Goal: Information Seeking & Learning: Check status

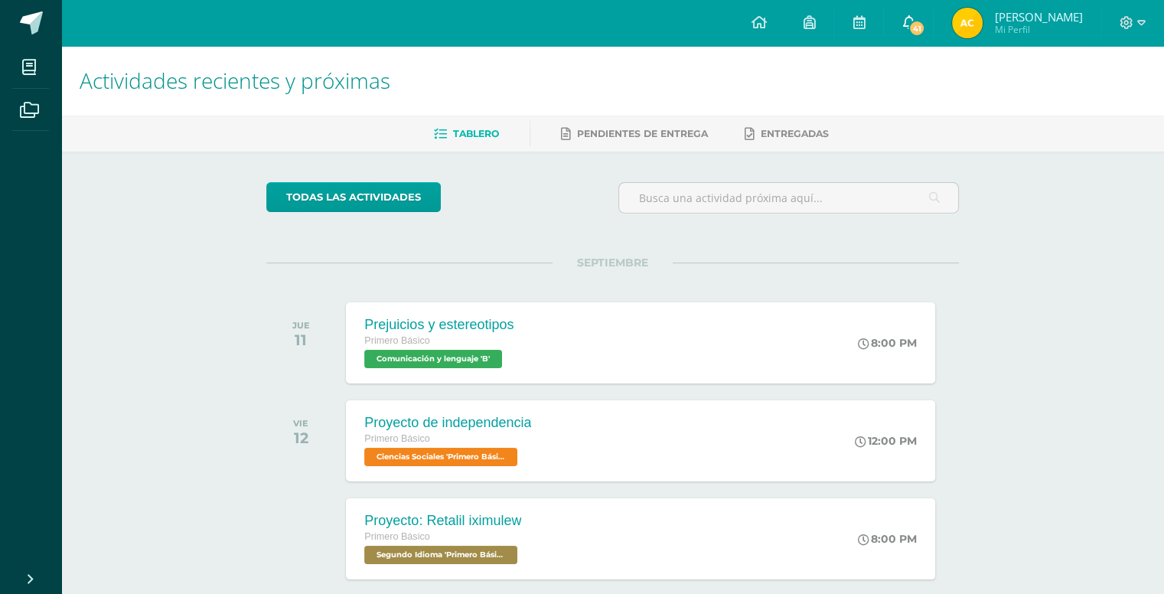
click at [929, 30] on link "41" at bounding box center [908, 23] width 49 height 46
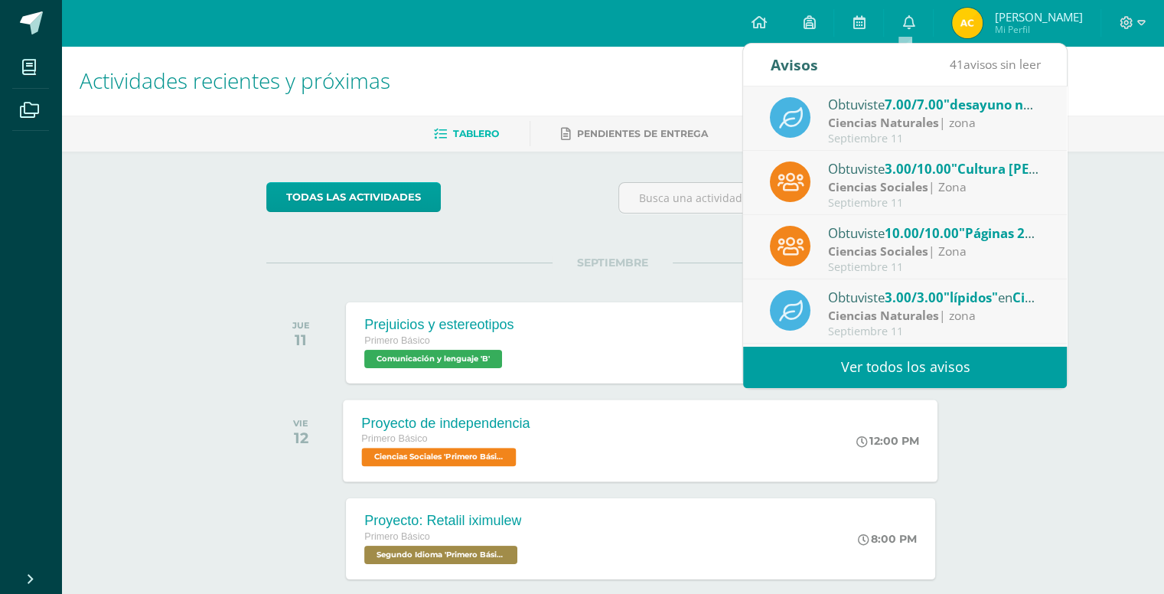
click at [881, 406] on div "12:00 PM" at bounding box center [896, 441] width 84 height 82
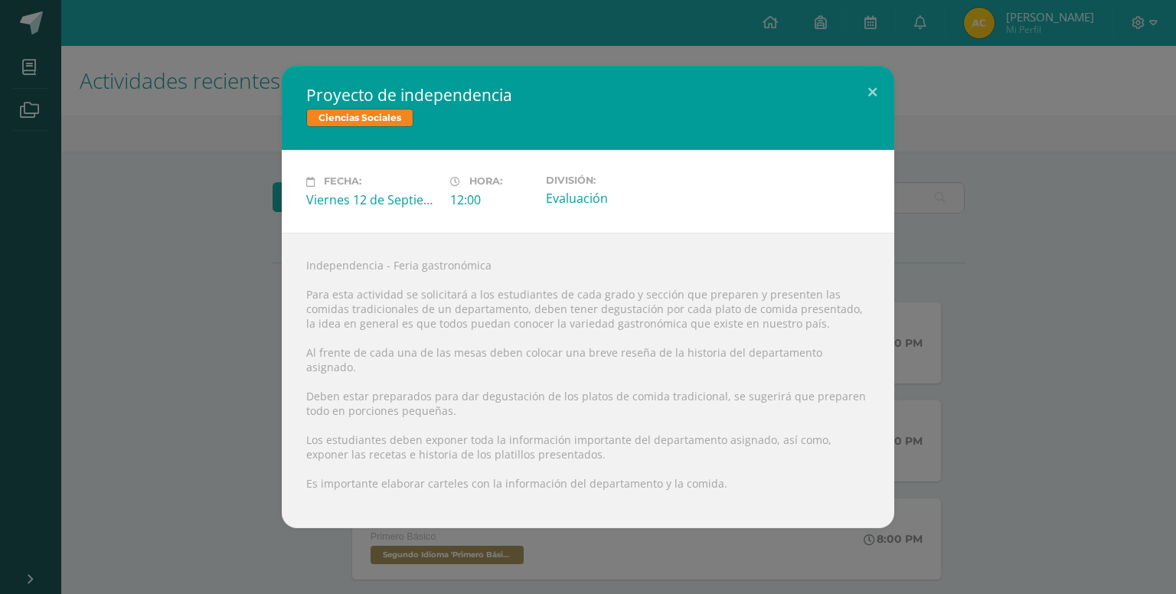
click at [893, 129] on div "Proyecto de independencia Ciencias Sociales" at bounding box center [588, 108] width 612 height 84
click at [874, 106] on button at bounding box center [873, 92] width 44 height 52
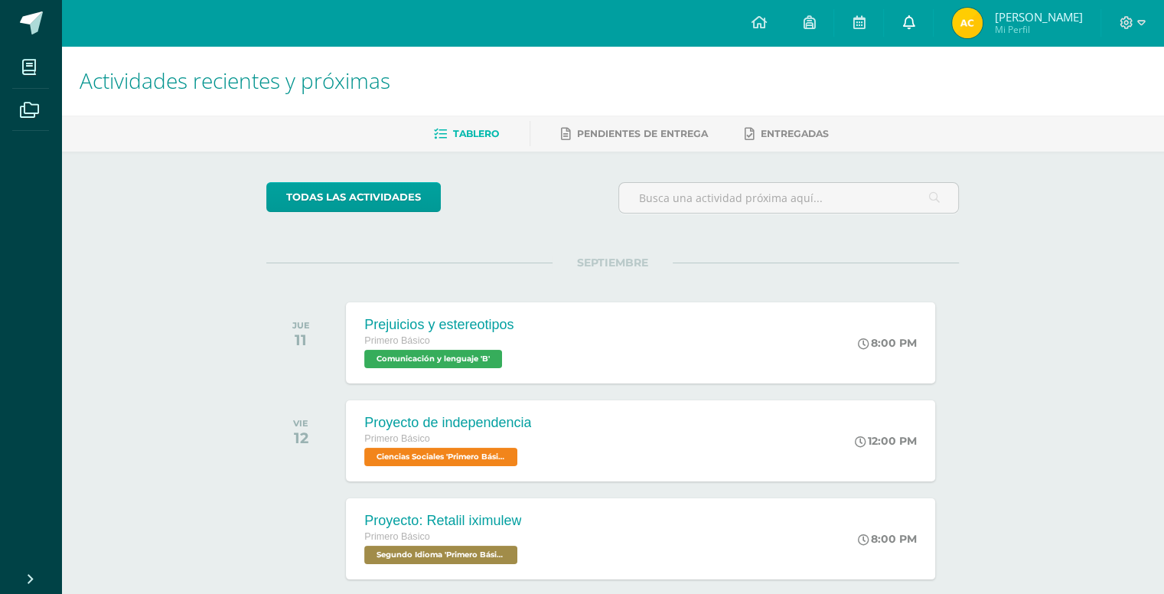
click at [903, 24] on icon at bounding box center [909, 22] width 12 height 14
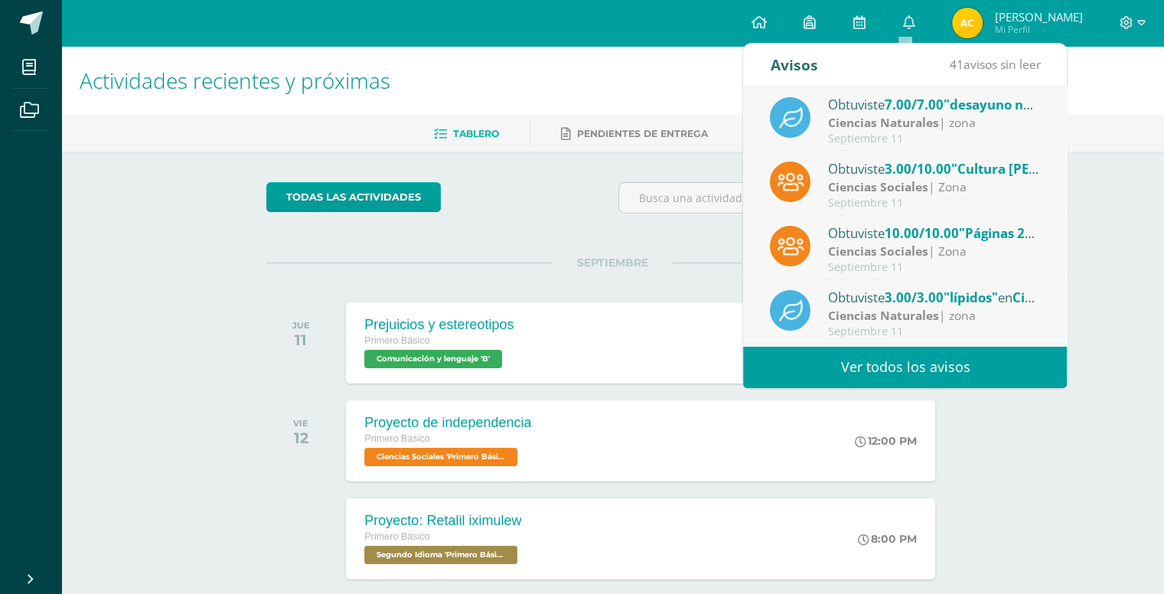
click at [958, 375] on link "Ver todos los avisos" at bounding box center [905, 367] width 324 height 42
click at [995, 264] on div "Septiembre 11" at bounding box center [934, 267] width 213 height 13
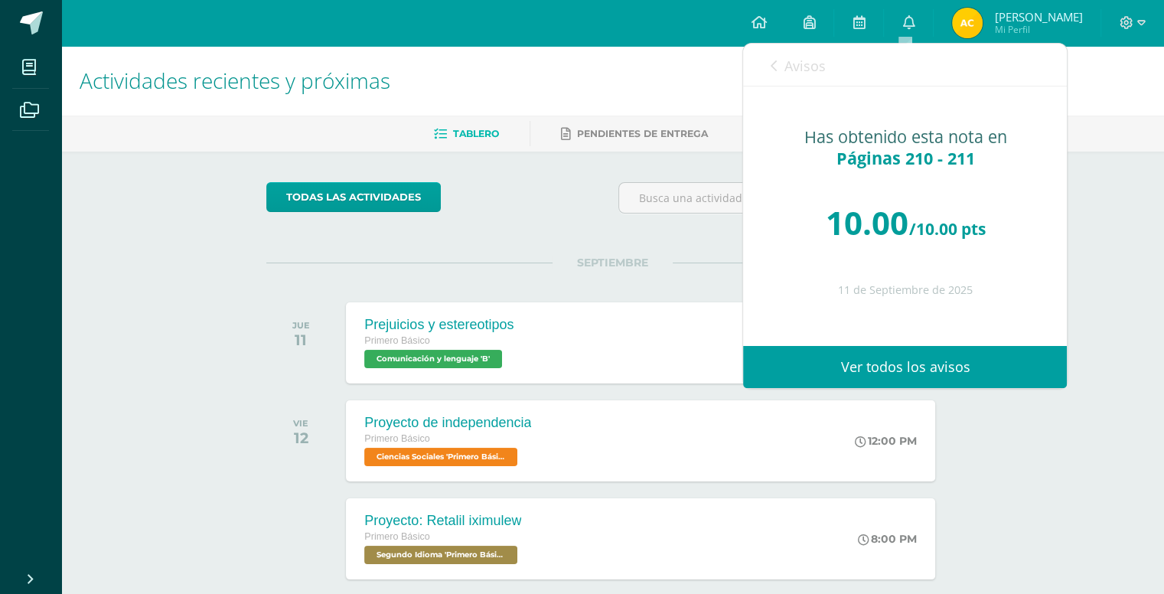
click at [995, 264] on div "Obtuviste 7.00/7.00 "desayuno nutritivo" en Ciencias Naturales Ciencias Natural…" at bounding box center [744, 217] width 648 height 260
click at [902, 366] on link "Ver todos los avisos" at bounding box center [905, 367] width 324 height 42
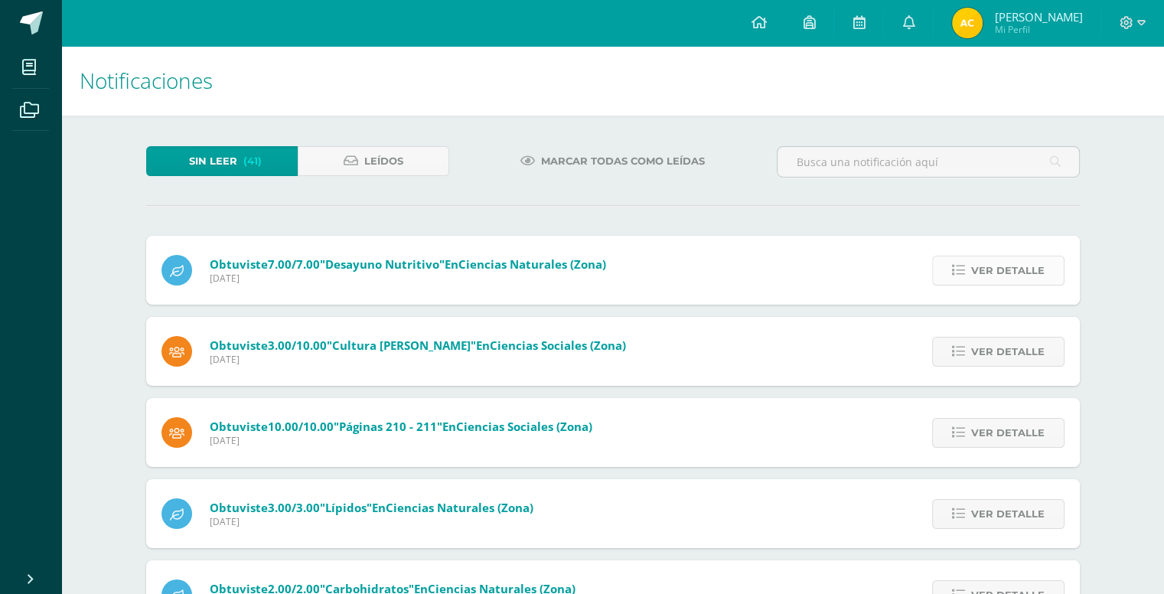
click at [987, 271] on span "Ver detalle" at bounding box center [1008, 270] width 73 height 28
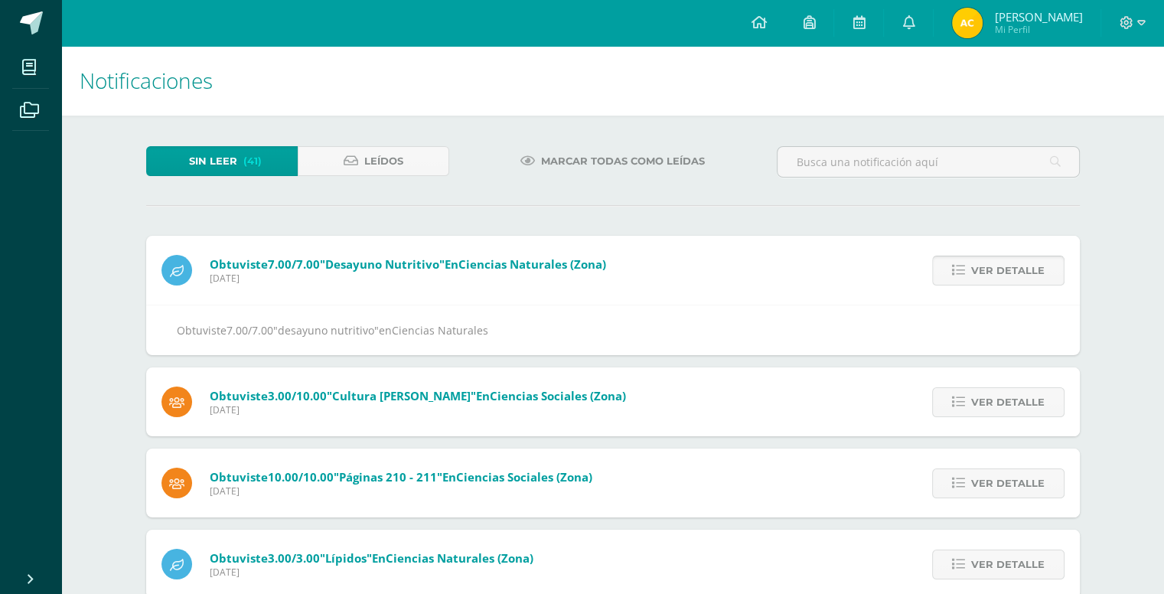
click at [987, 271] on span "Ver detalle" at bounding box center [1008, 270] width 73 height 28
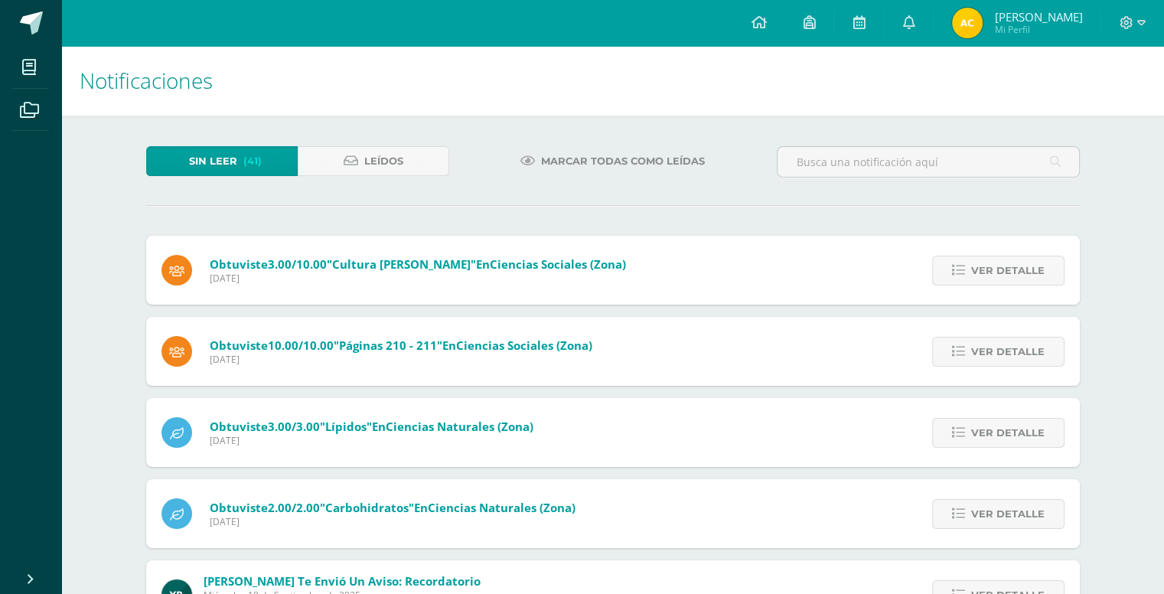
click at [987, 271] on span "Ver detalle" at bounding box center [1008, 270] width 73 height 28
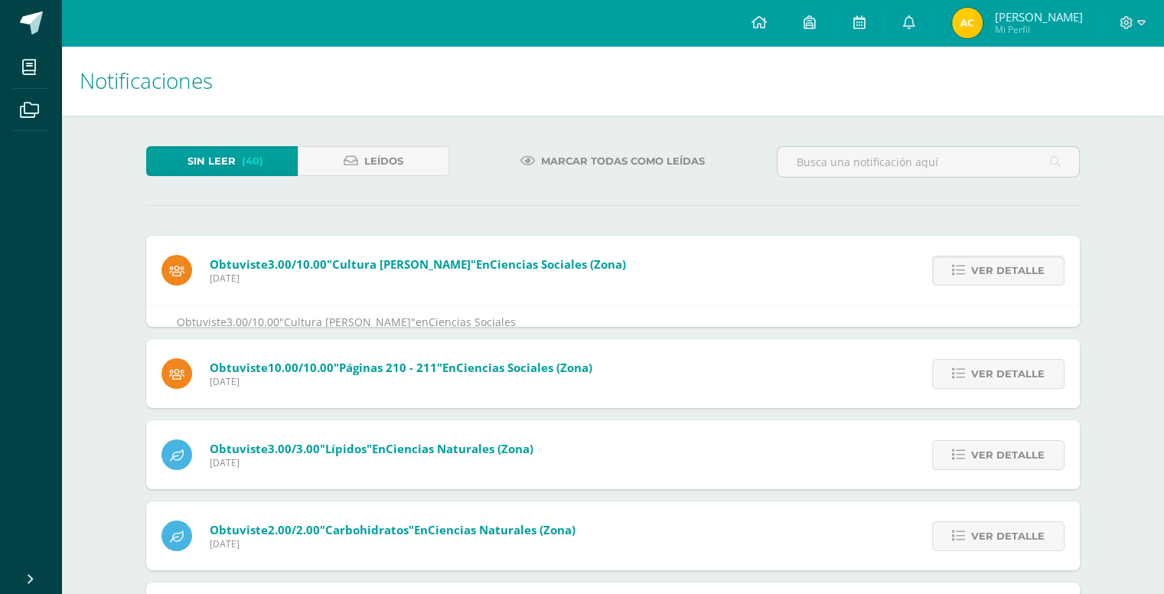
click at [987, 271] on span "Ver detalle" at bounding box center [1008, 270] width 73 height 28
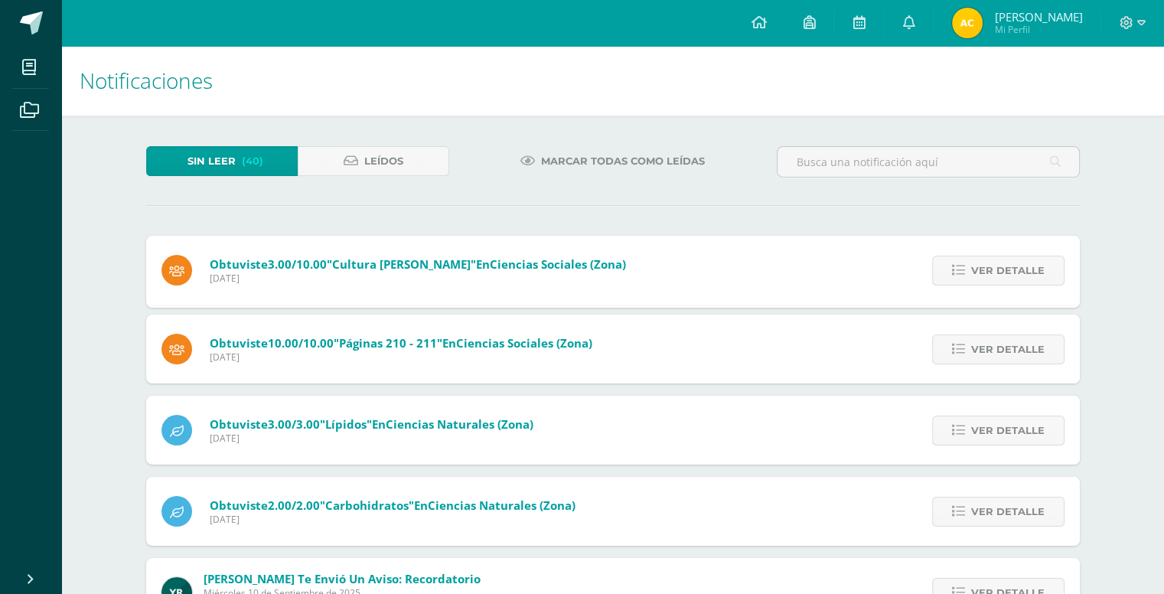
click at [987, 271] on span "Ver detalle" at bounding box center [1008, 270] width 73 height 28
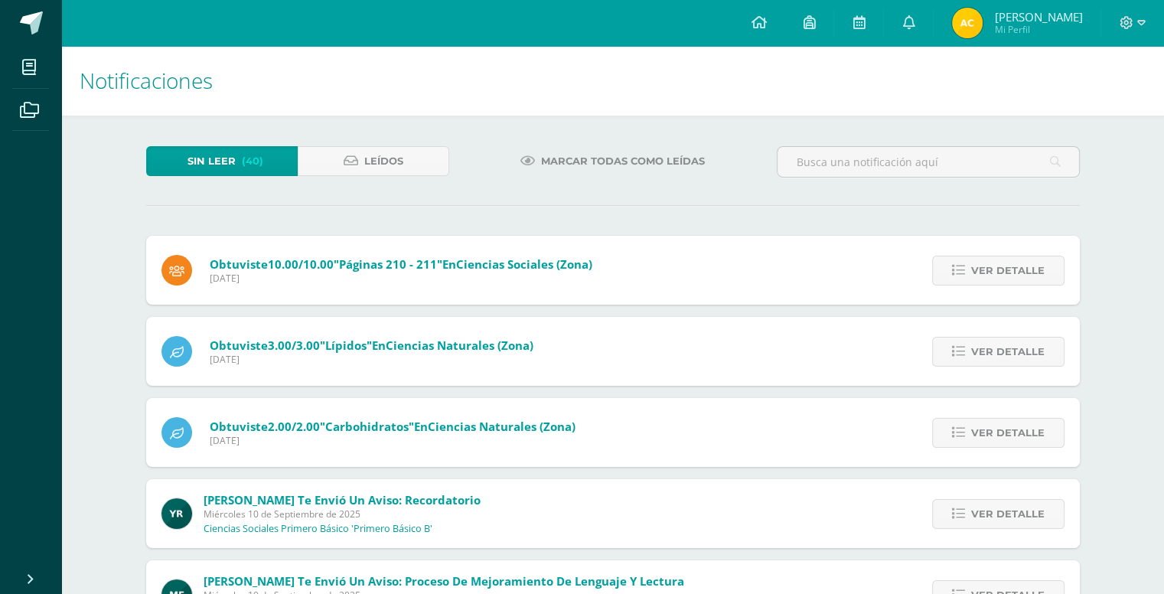
click at [987, 271] on span "Ver detalle" at bounding box center [1008, 270] width 73 height 28
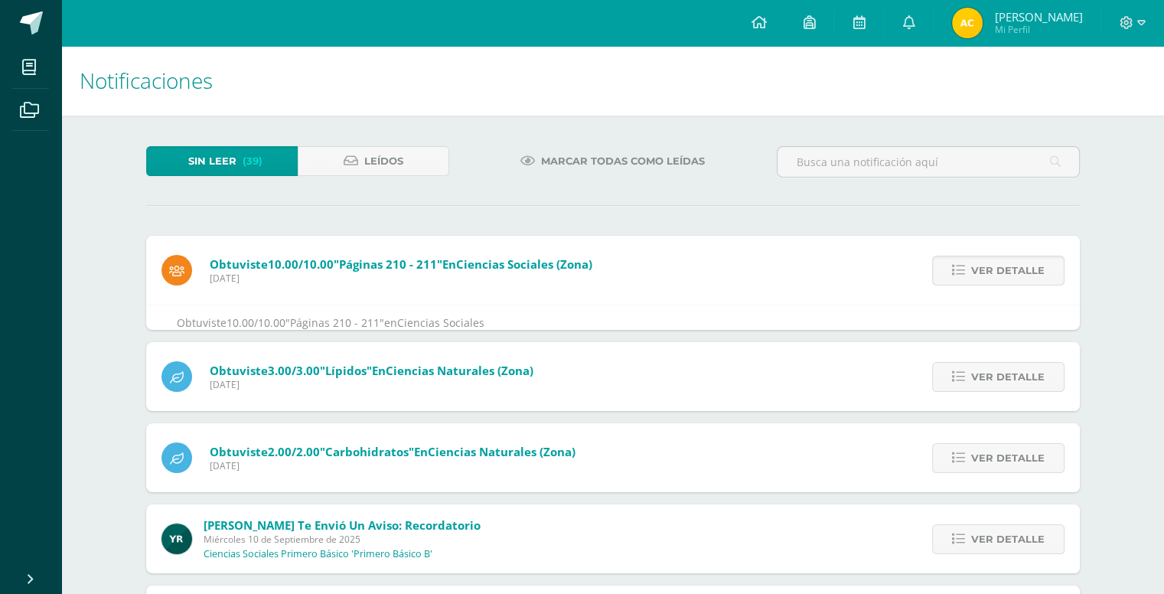
click at [987, 271] on span "Ver detalle" at bounding box center [1008, 270] width 73 height 28
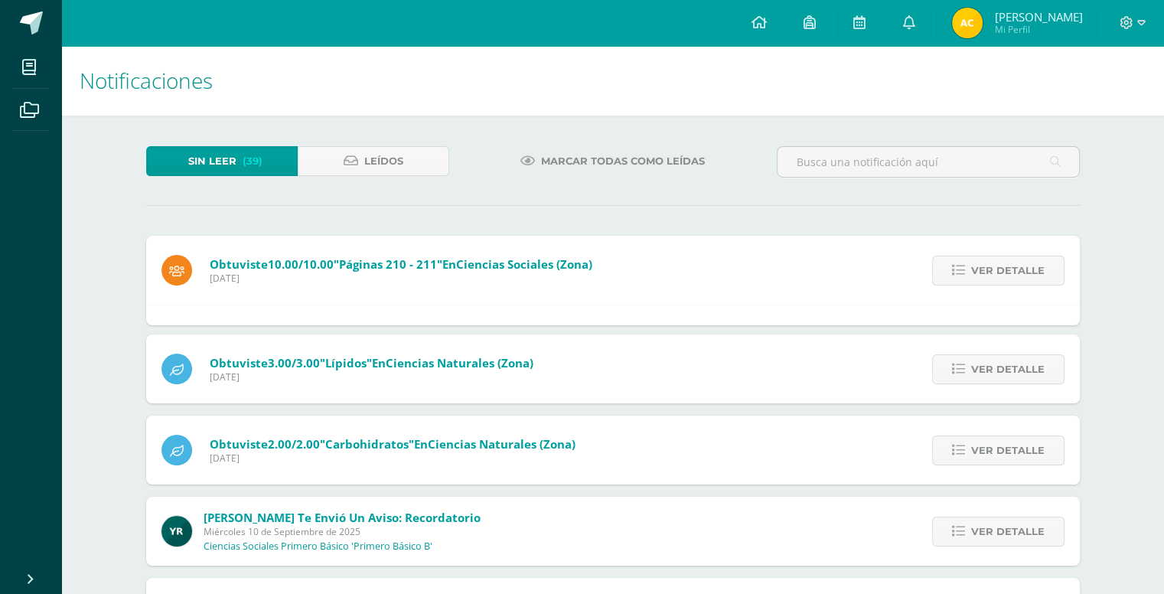
click at [987, 271] on span "Ver detalle" at bounding box center [1008, 270] width 73 height 28
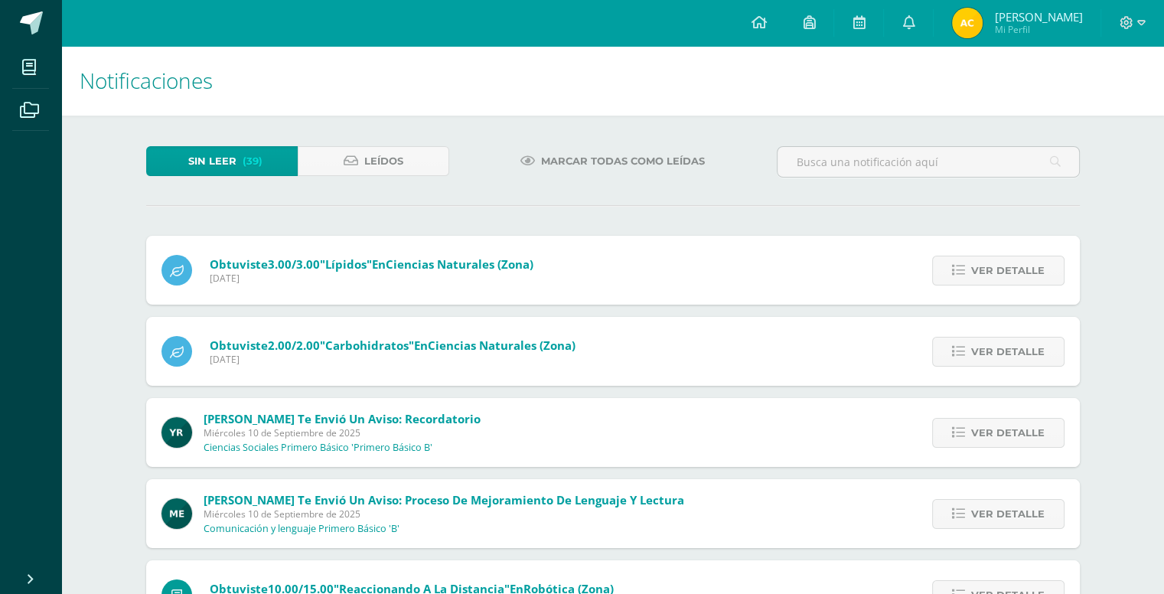
click at [987, 271] on span "Ver detalle" at bounding box center [1008, 270] width 73 height 28
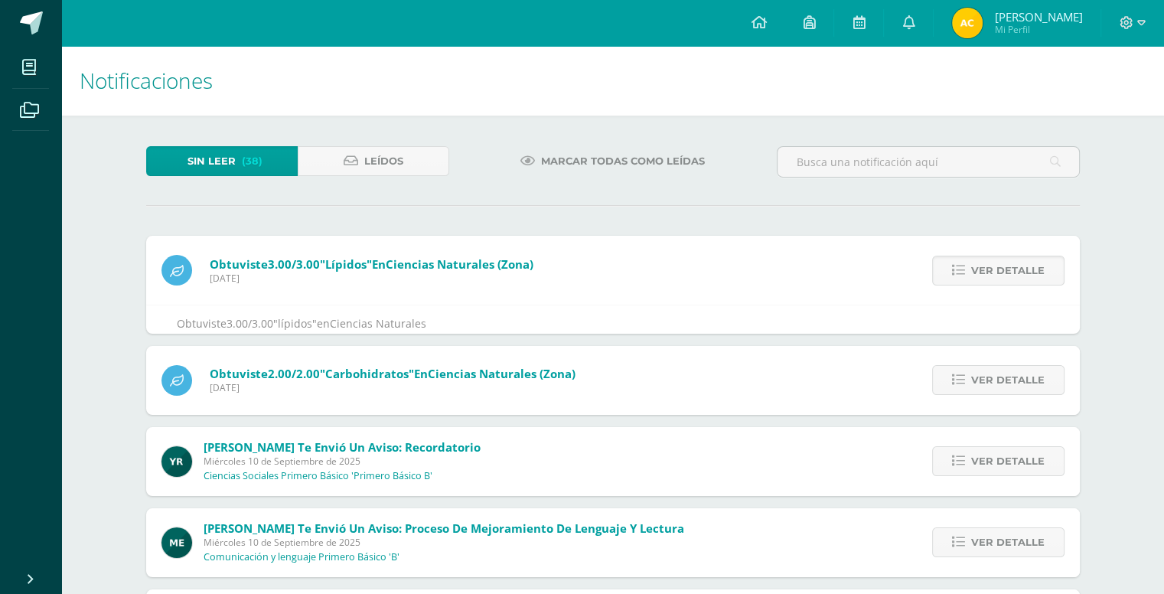
click at [987, 271] on span "Ver detalle" at bounding box center [1008, 270] width 73 height 28
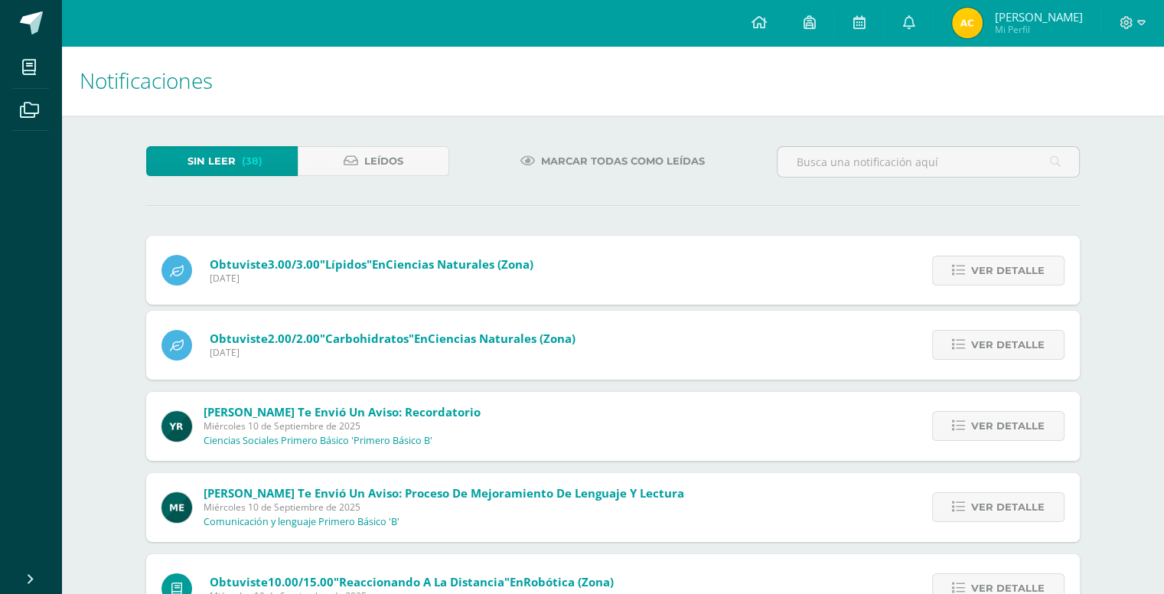
click at [987, 271] on div "Obtuviste 3.00/3.00 "lípidos" en Ciencias Naturales (zona) [DATE] Ver detalle O…" at bounding box center [613, 536] width 934 height 600
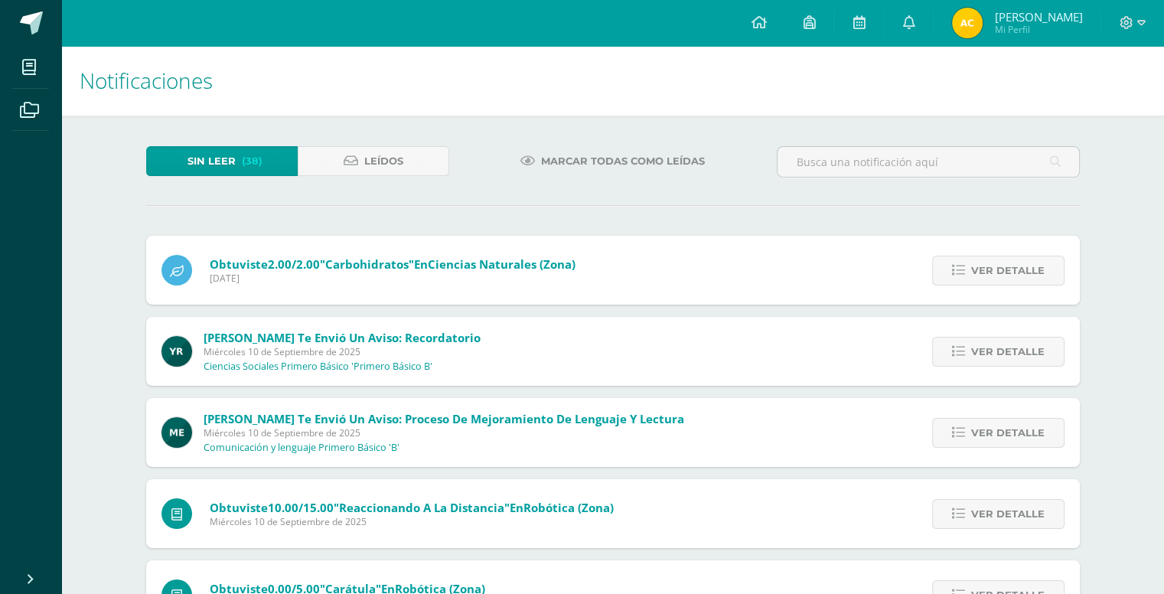
click at [987, 271] on span "Ver detalle" at bounding box center [1008, 270] width 73 height 28
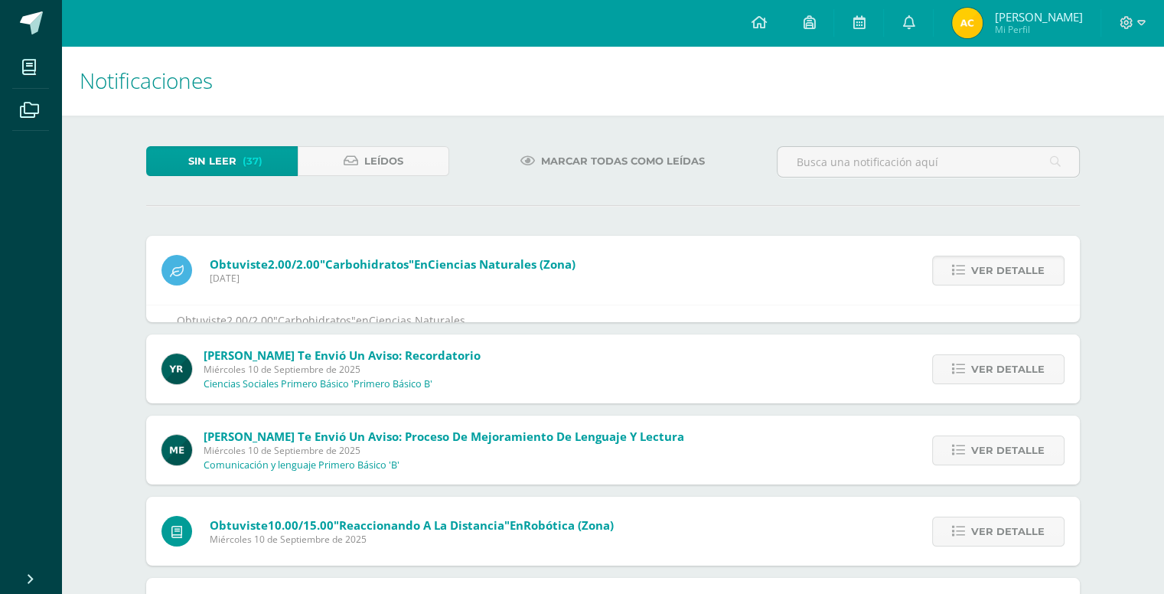
click at [987, 271] on span "Ver detalle" at bounding box center [1008, 270] width 73 height 28
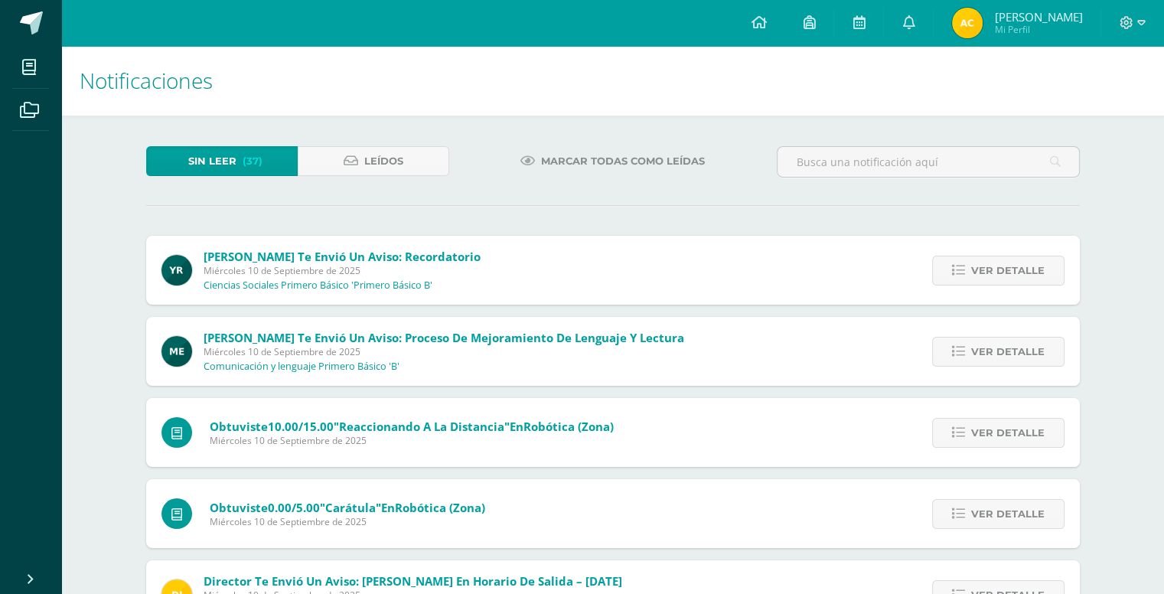
click at [987, 271] on span "Ver detalle" at bounding box center [1008, 270] width 73 height 28
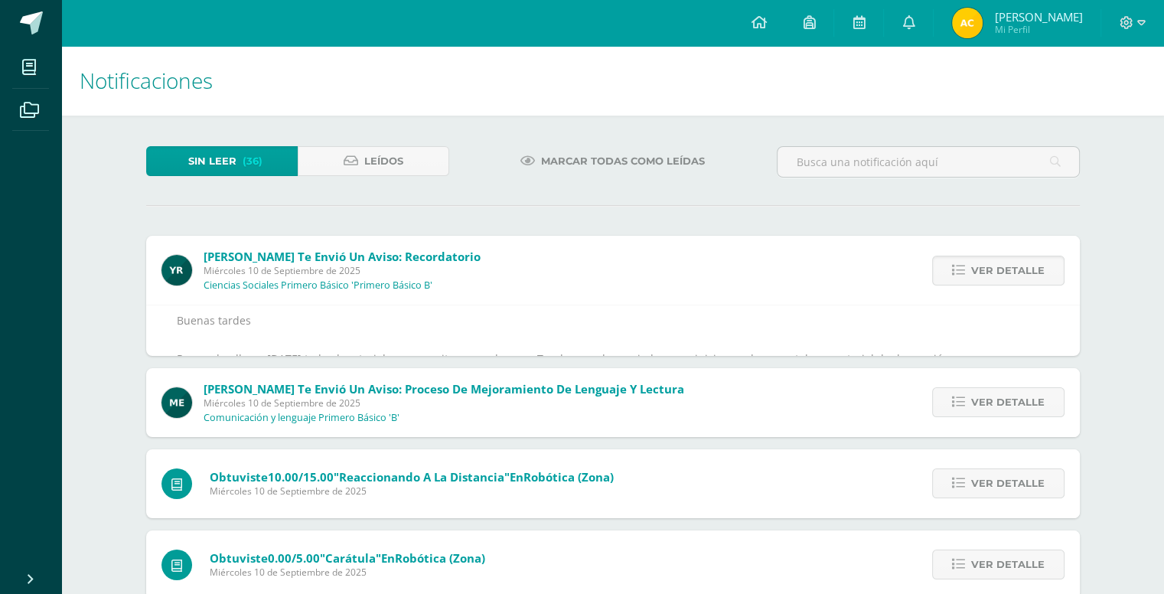
click at [987, 271] on span "Ver detalle" at bounding box center [1008, 270] width 73 height 28
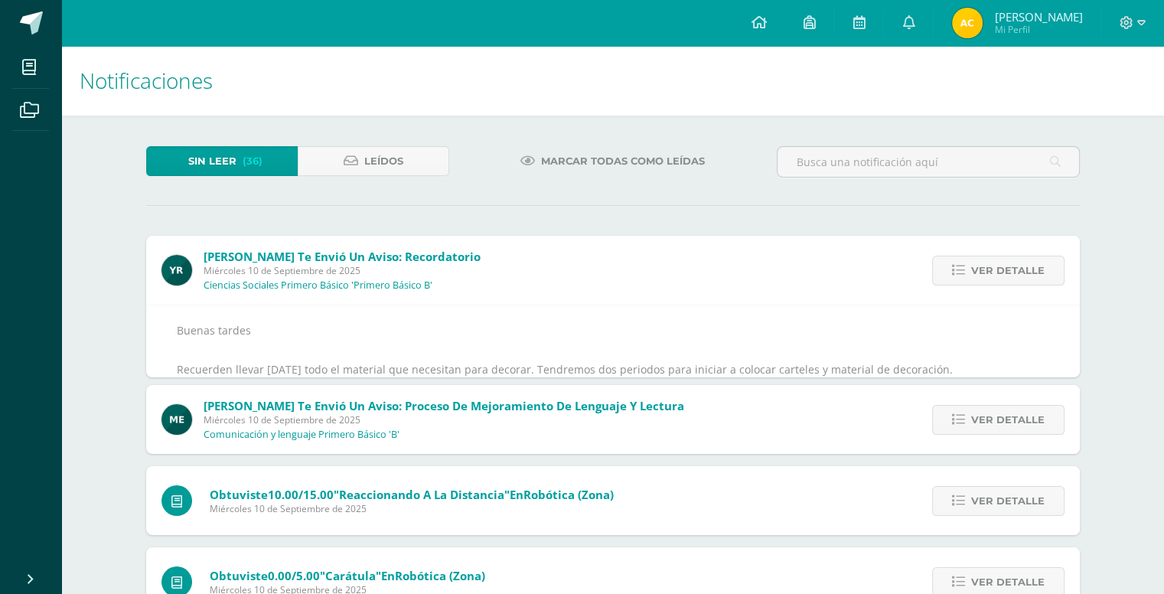
click at [987, 271] on span "Ver detalle" at bounding box center [1008, 270] width 73 height 28
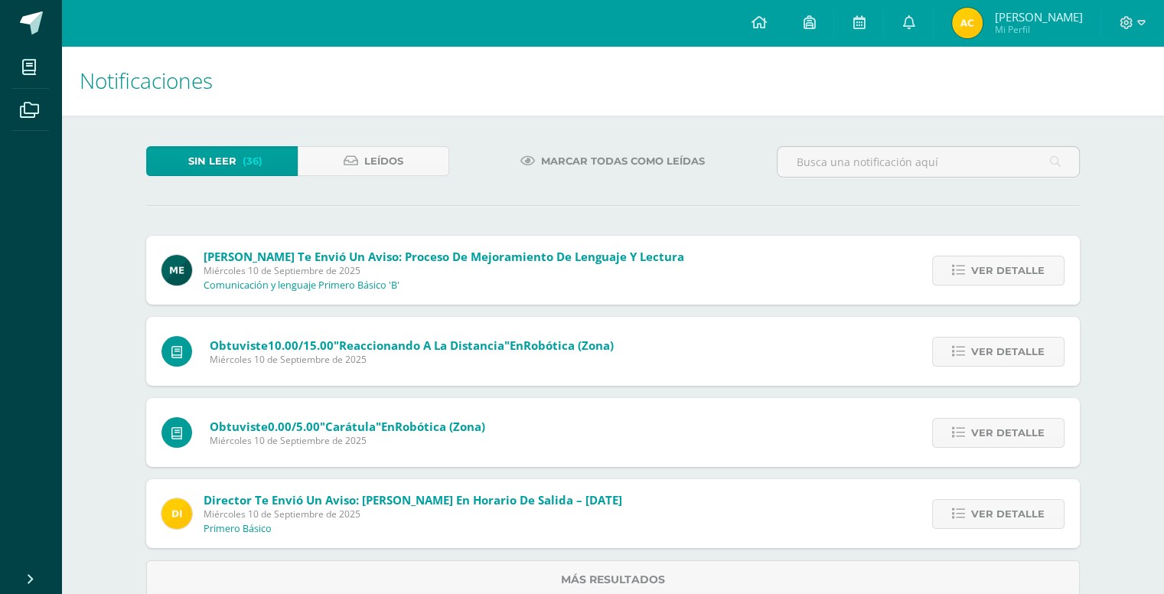
click at [987, 271] on span "Ver detalle" at bounding box center [1008, 270] width 73 height 28
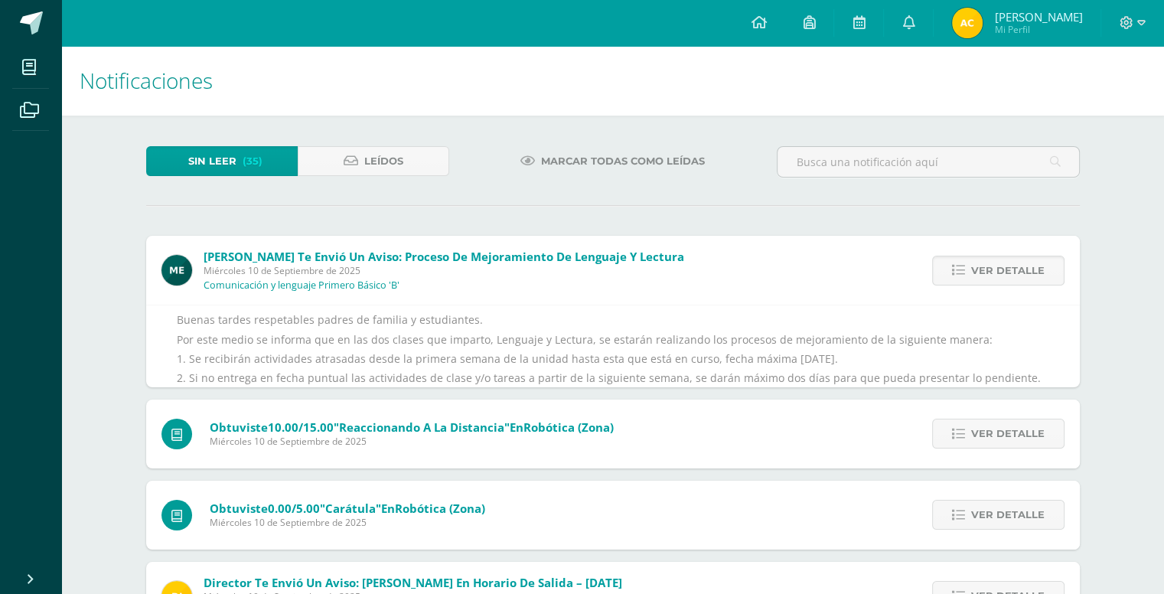
click at [987, 271] on span "Ver detalle" at bounding box center [1008, 270] width 73 height 28
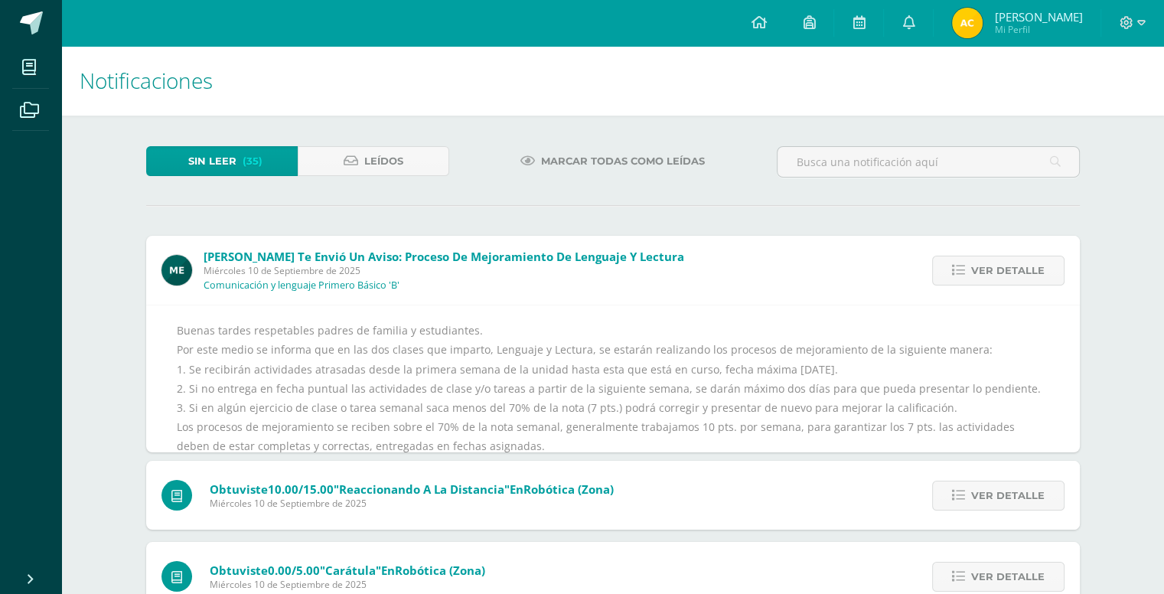
click at [987, 271] on span "Ver detalle" at bounding box center [1008, 270] width 73 height 28
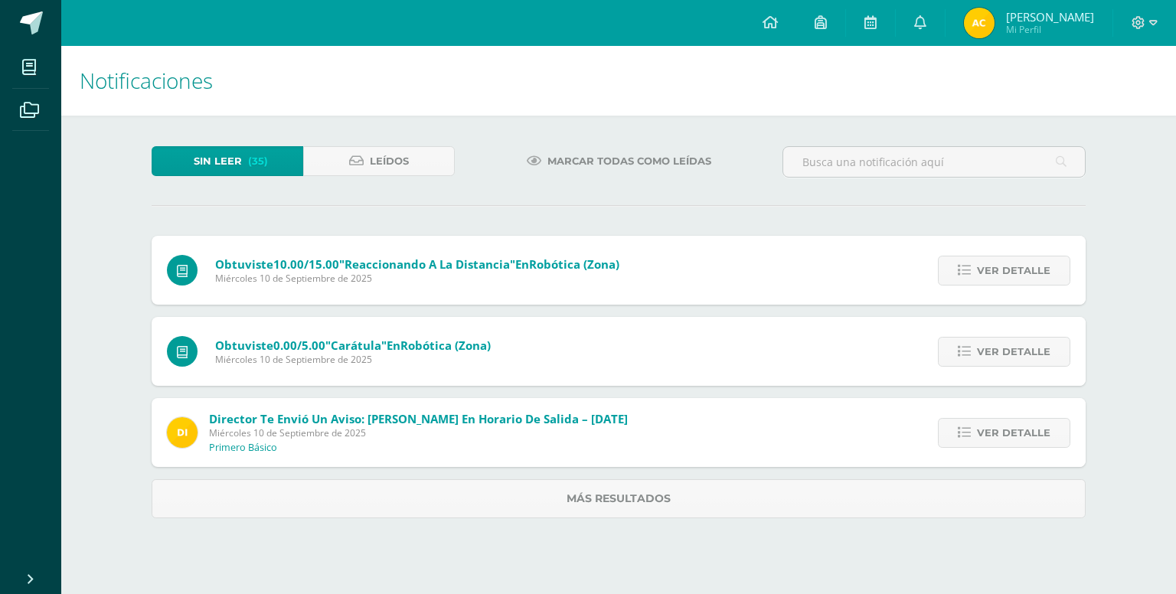
click at [987, 271] on span "Ver detalle" at bounding box center [1013, 270] width 73 height 28
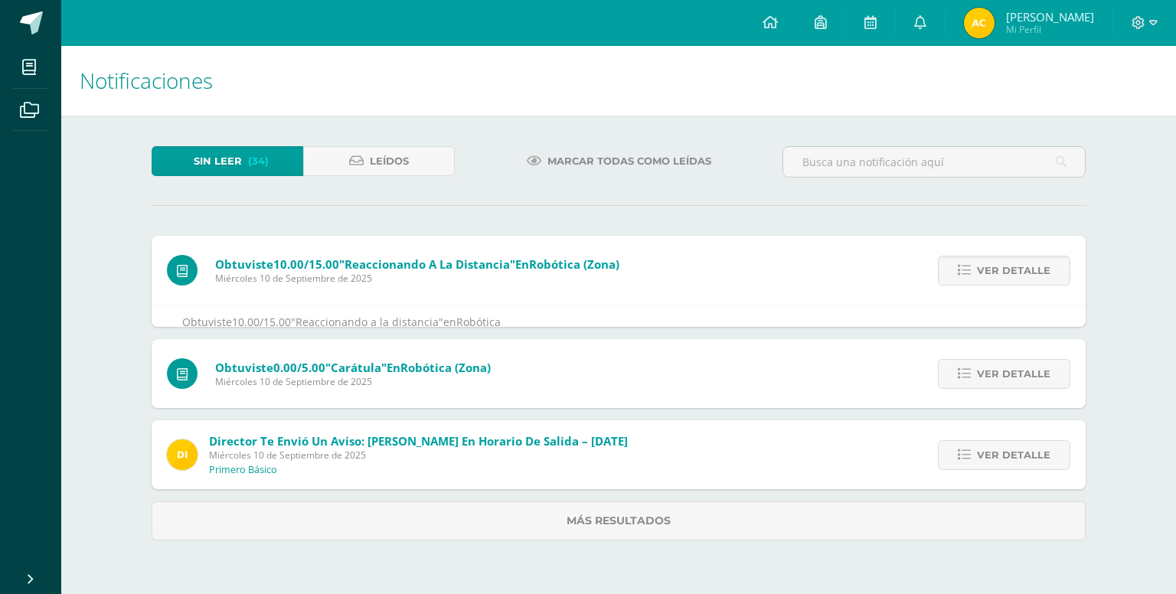
click at [987, 271] on span "Ver detalle" at bounding box center [1013, 270] width 73 height 28
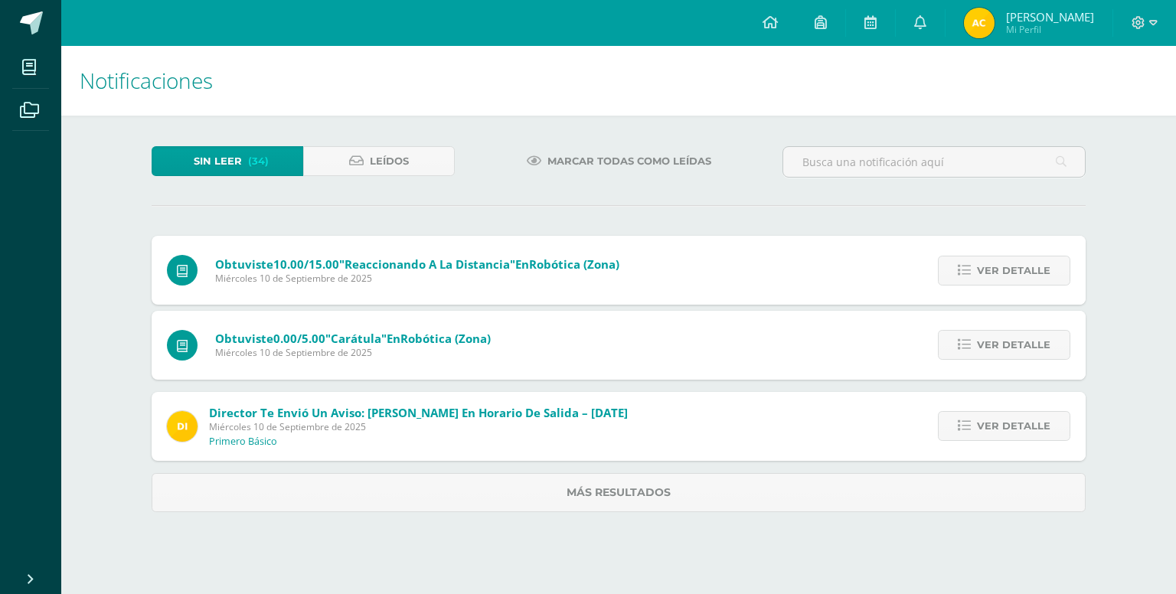
click at [987, 271] on span "Ver detalle" at bounding box center [1013, 270] width 73 height 28
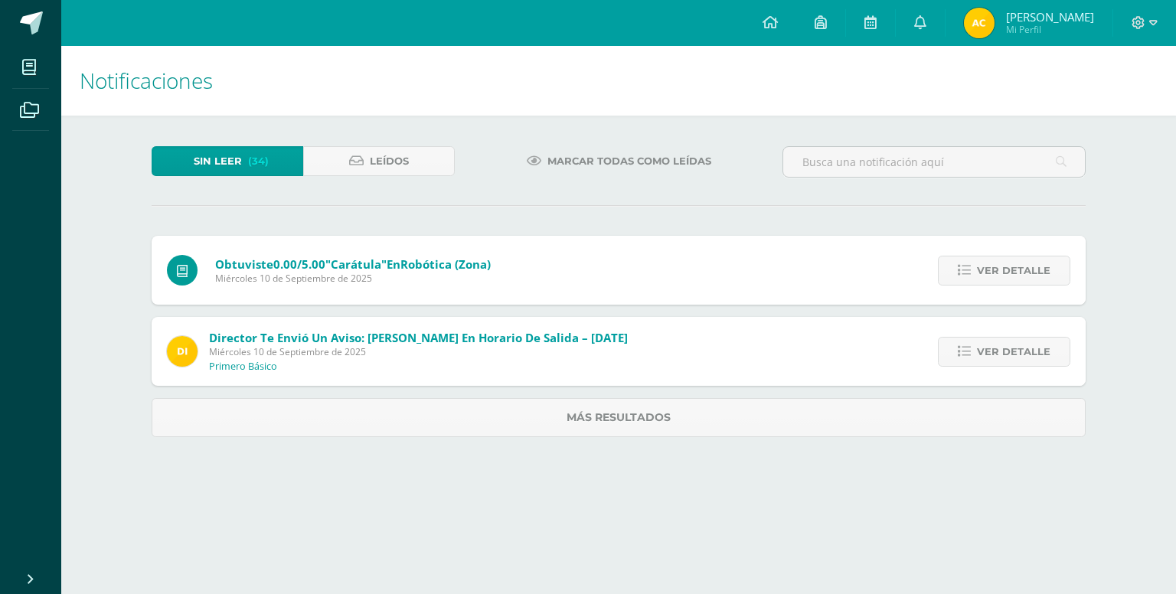
click at [987, 271] on span "Ver detalle" at bounding box center [1013, 270] width 73 height 28
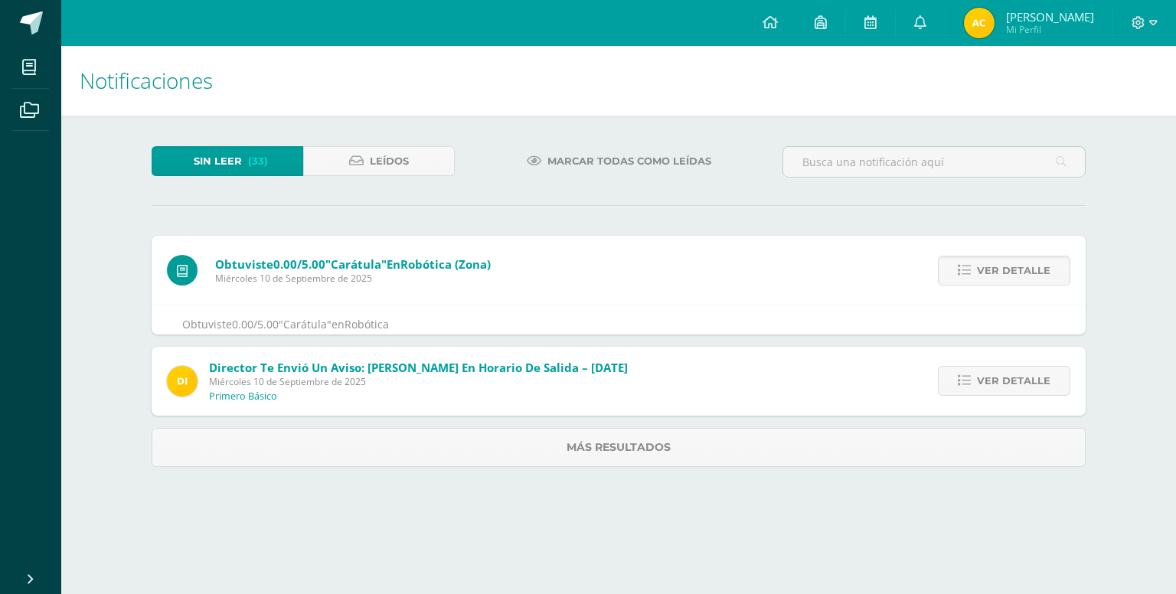
click at [987, 271] on span "Ver detalle" at bounding box center [1013, 270] width 73 height 28
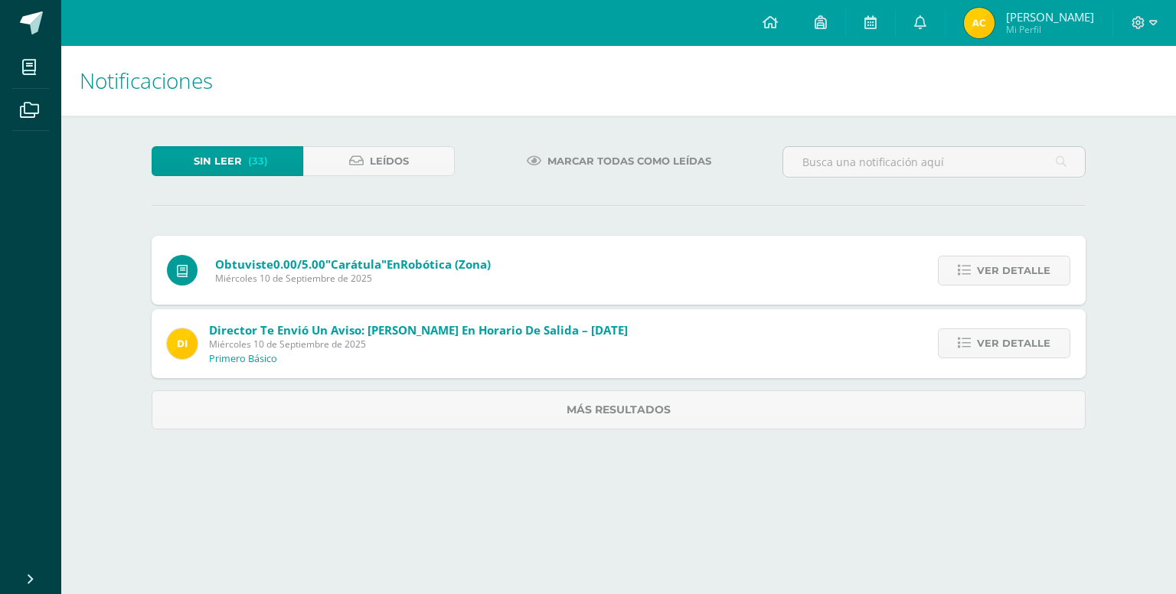
click at [987, 271] on span "Ver detalle" at bounding box center [1013, 270] width 73 height 28
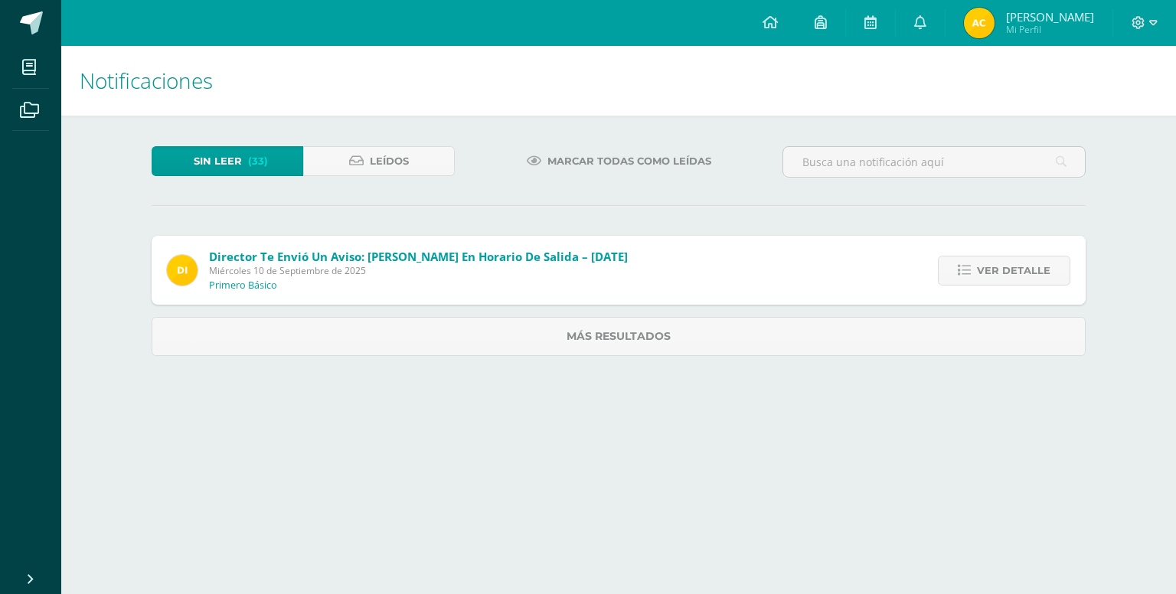
click at [987, 271] on span "Ver detalle" at bounding box center [1013, 270] width 73 height 28
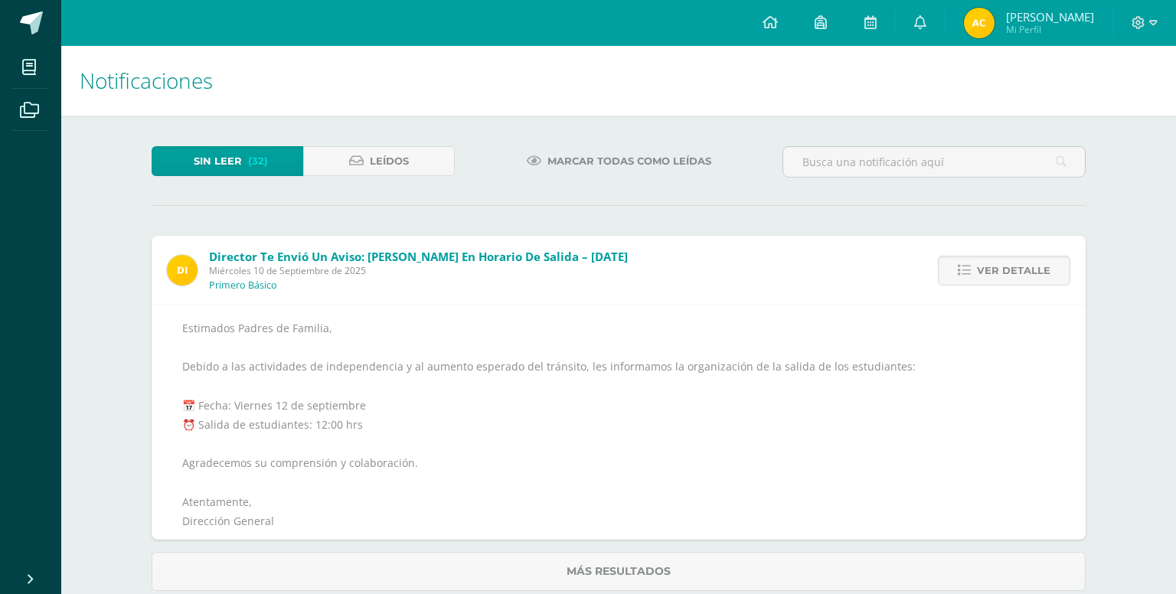
click at [987, 271] on span "Ver detalle" at bounding box center [1013, 270] width 73 height 28
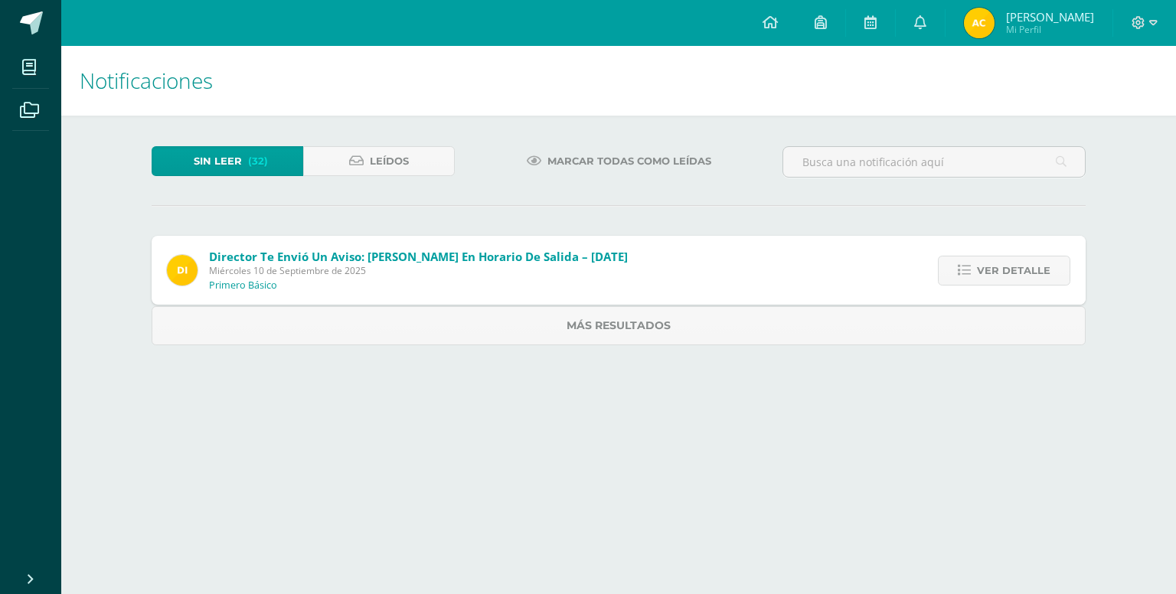
click at [987, 271] on span "Ver detalle" at bounding box center [1013, 270] width 73 height 28
click at [987, 306] on link "Más resultados" at bounding box center [619, 325] width 934 height 39
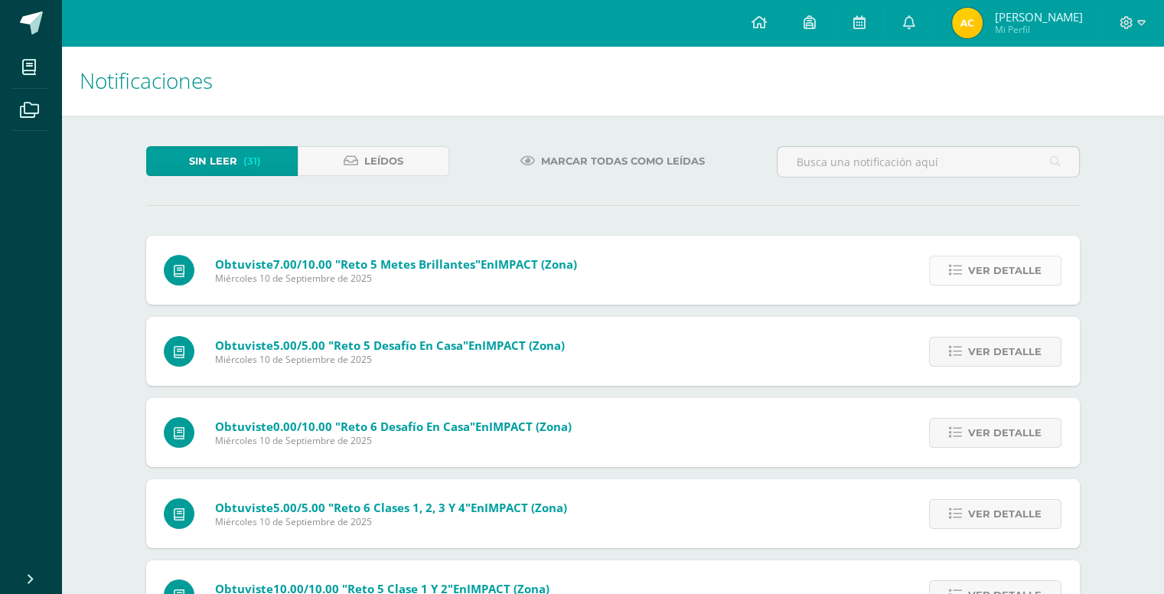
click at [995, 264] on span "Ver detalle" at bounding box center [1004, 270] width 73 height 28
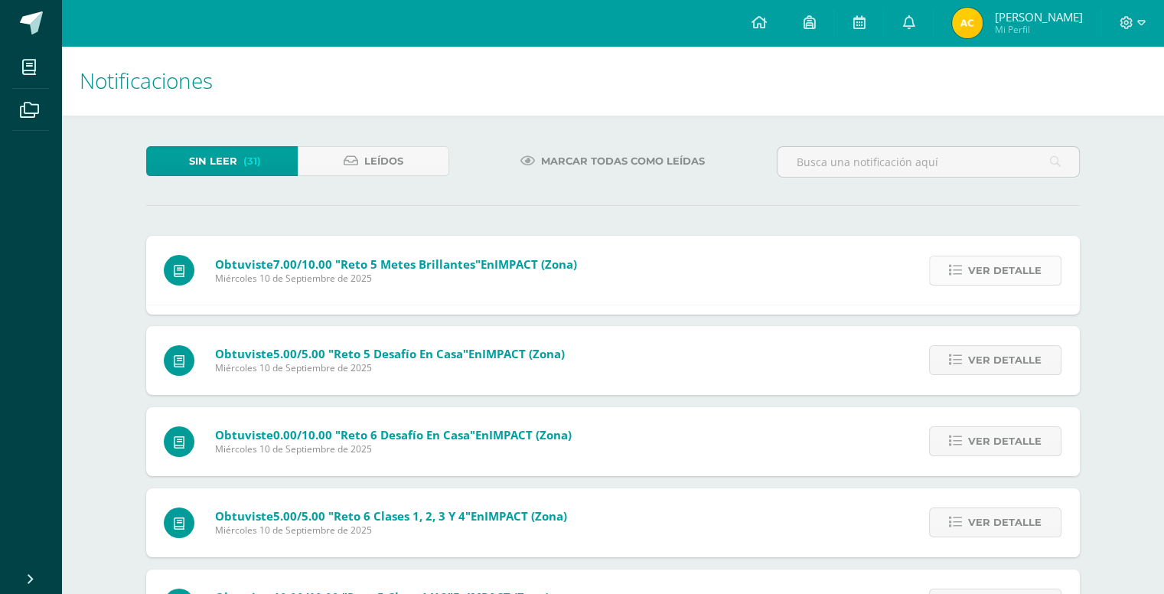
click at [995, 264] on span "Ver detalle" at bounding box center [1004, 270] width 73 height 28
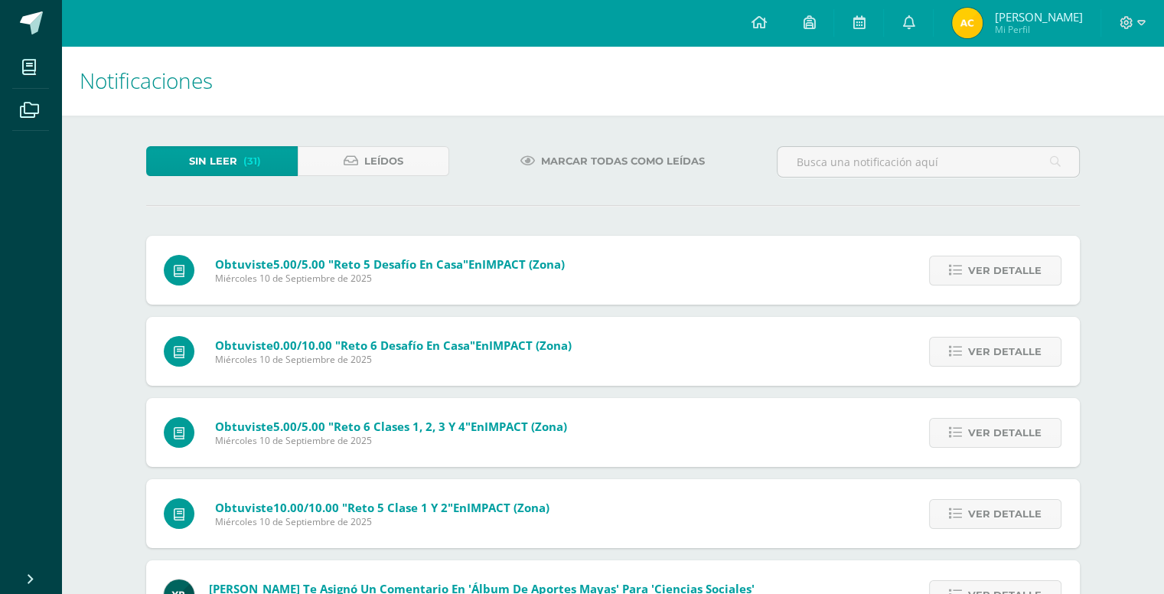
click at [995, 264] on span "Ver detalle" at bounding box center [1004, 270] width 73 height 28
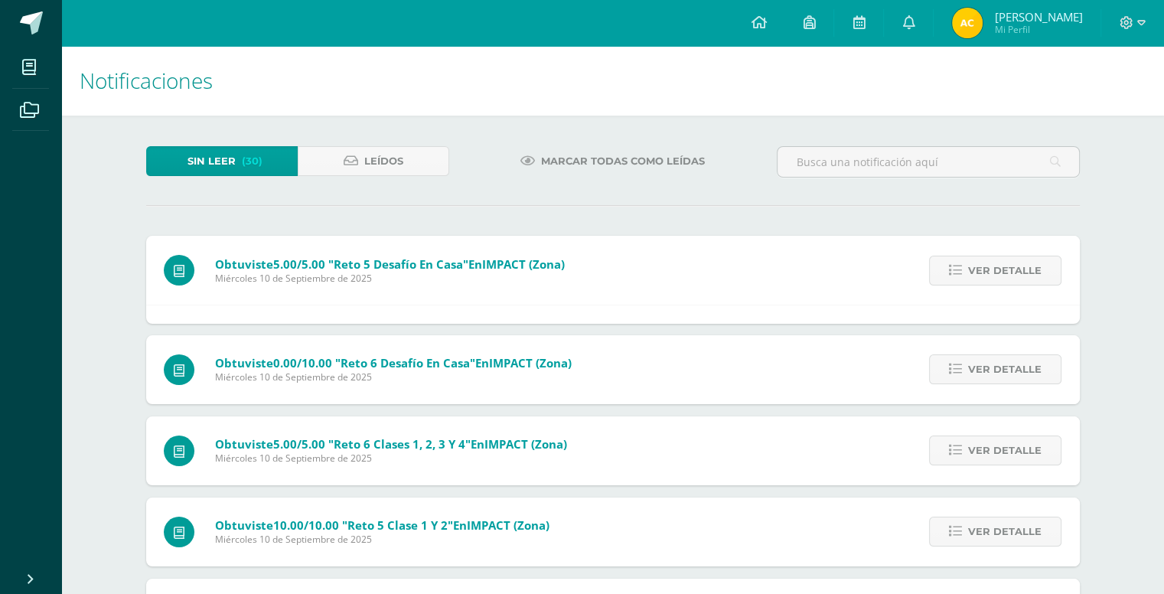
click at [995, 264] on span "Ver detalle" at bounding box center [1004, 270] width 73 height 28
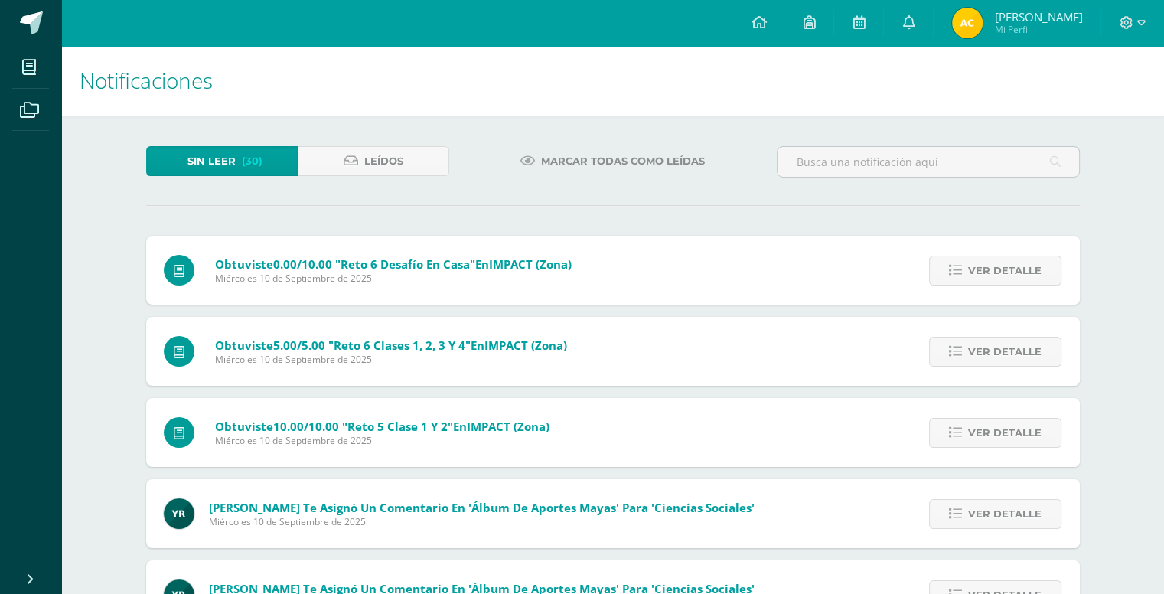
click at [995, 264] on span "Ver detalle" at bounding box center [1004, 270] width 73 height 28
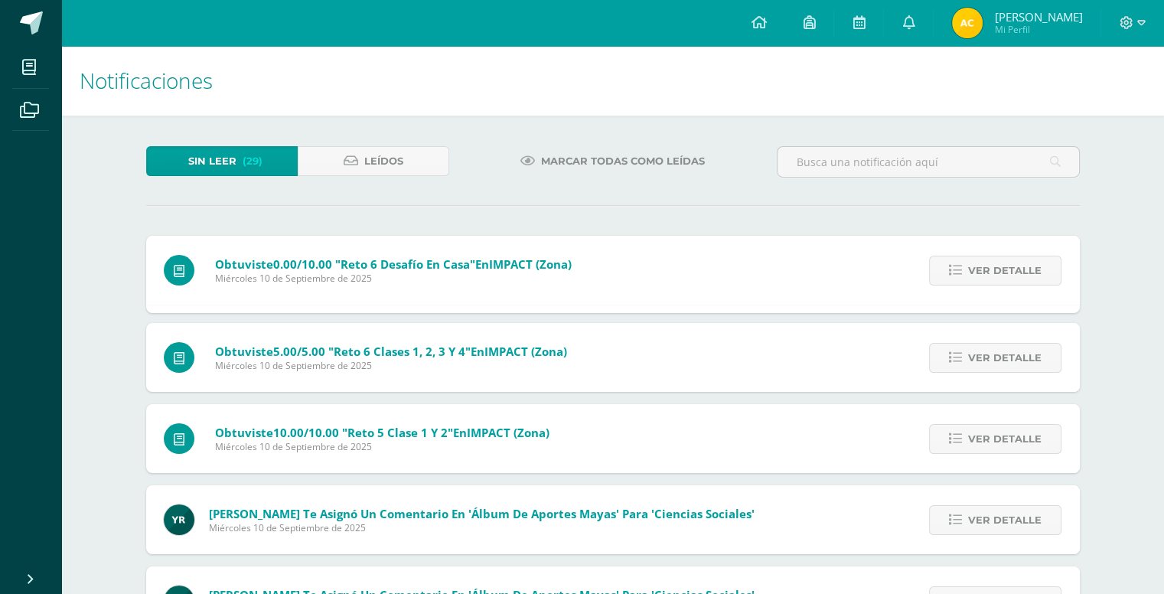
click at [995, 264] on span "Ver detalle" at bounding box center [1004, 270] width 73 height 28
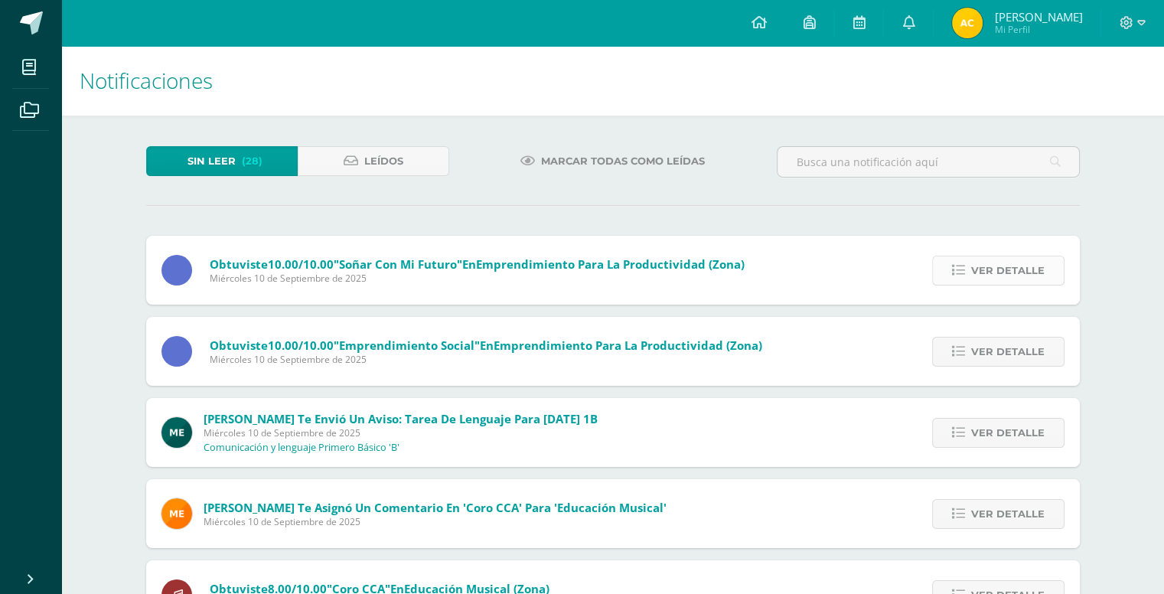
click at [1025, 275] on span "Ver detalle" at bounding box center [1008, 270] width 73 height 28
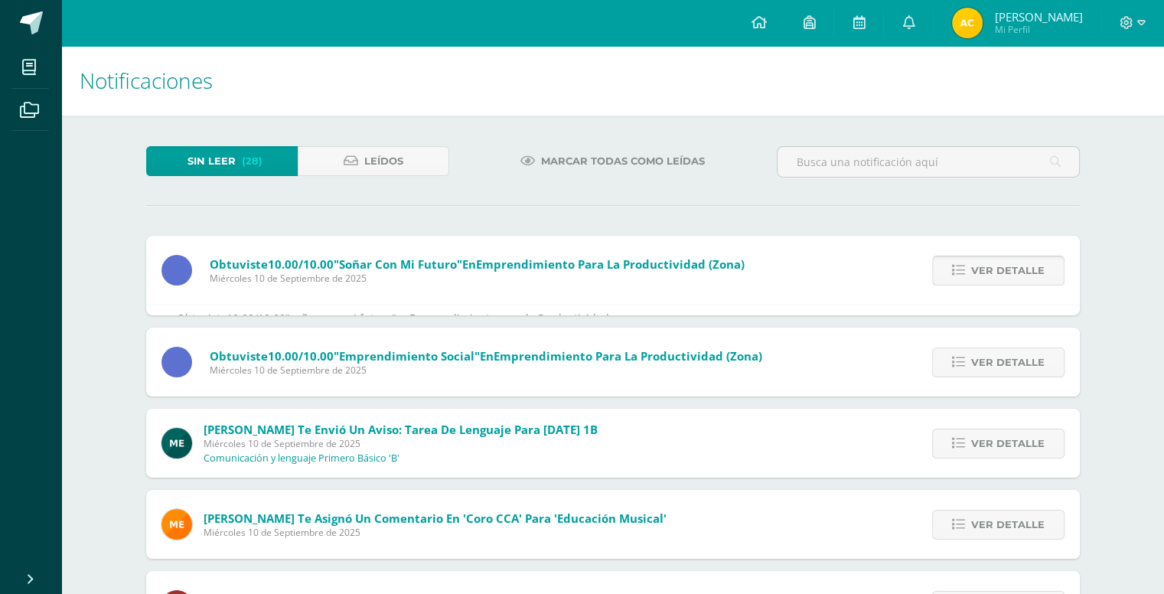
click at [1025, 275] on span "Ver detalle" at bounding box center [1008, 270] width 73 height 28
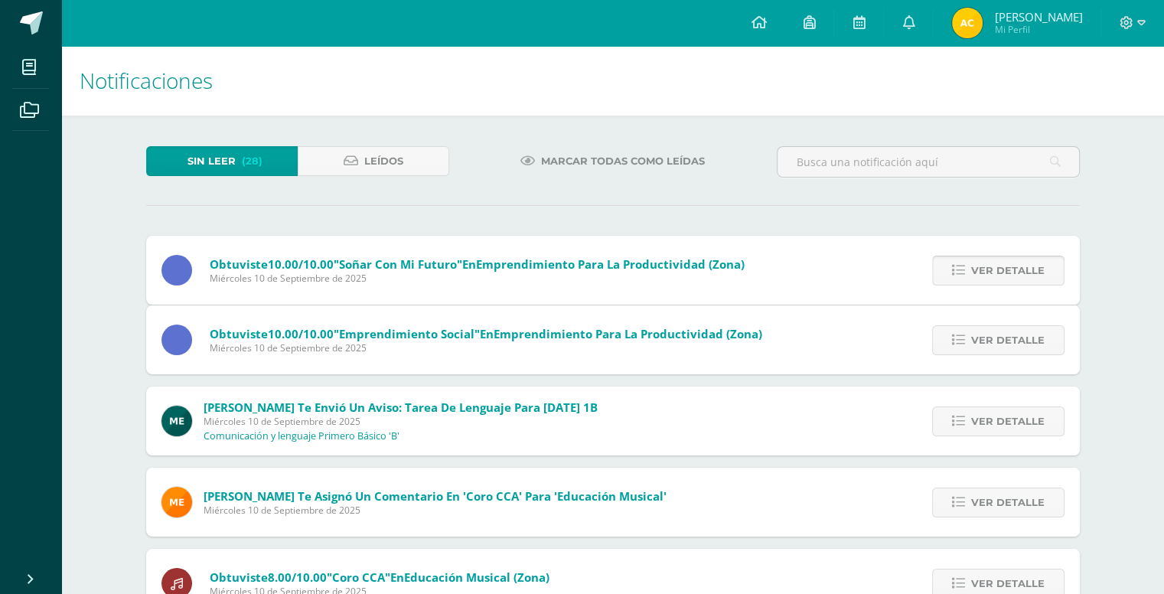
click at [1025, 275] on span "Ver detalle" at bounding box center [1008, 270] width 73 height 28
click at [1025, 326] on span "Ver detalle" at bounding box center [1008, 340] width 73 height 28
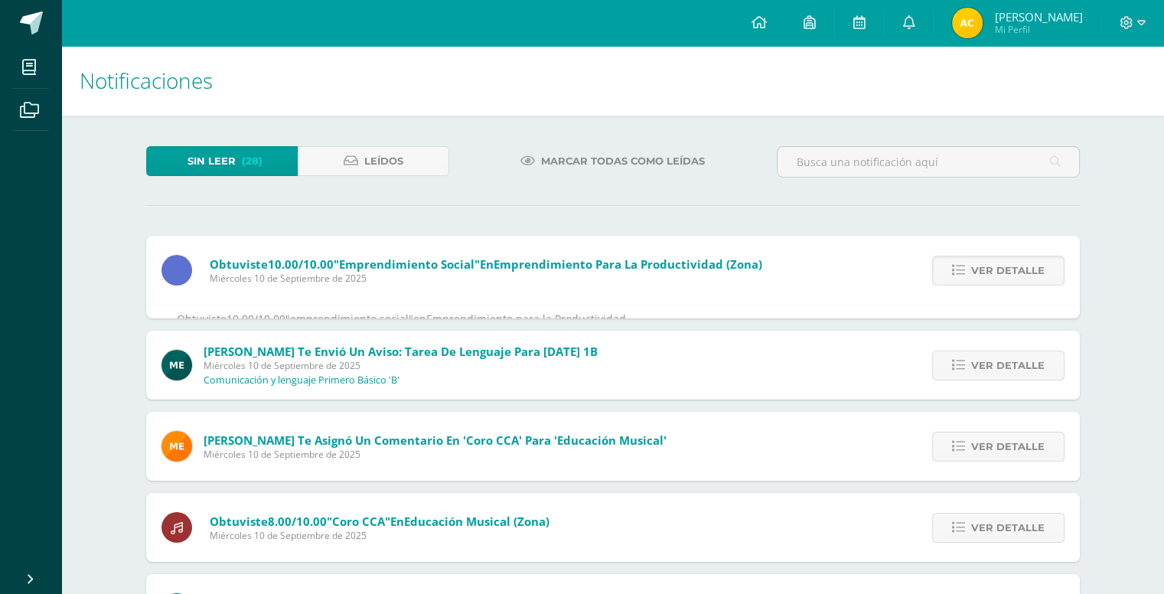
click at [1025, 275] on span "Ver detalle" at bounding box center [1008, 270] width 73 height 28
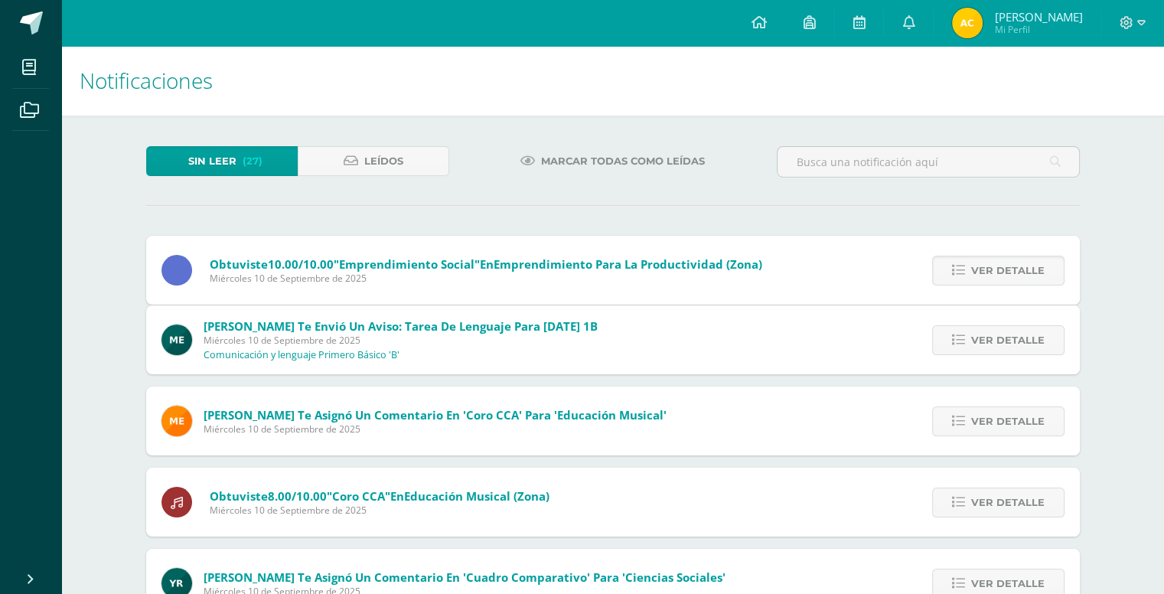
click at [1025, 275] on span "Ver detalle" at bounding box center [1008, 270] width 73 height 28
click at [1025, 326] on span "Ver detalle" at bounding box center [1008, 340] width 73 height 28
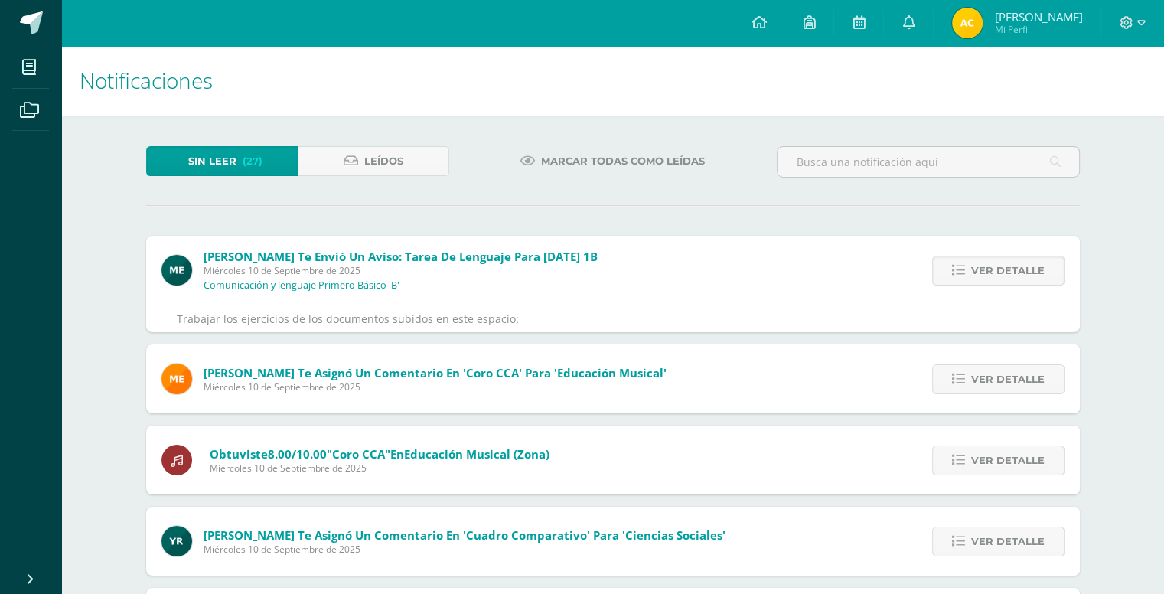
click at [1025, 275] on span "Ver detalle" at bounding box center [1008, 270] width 73 height 28
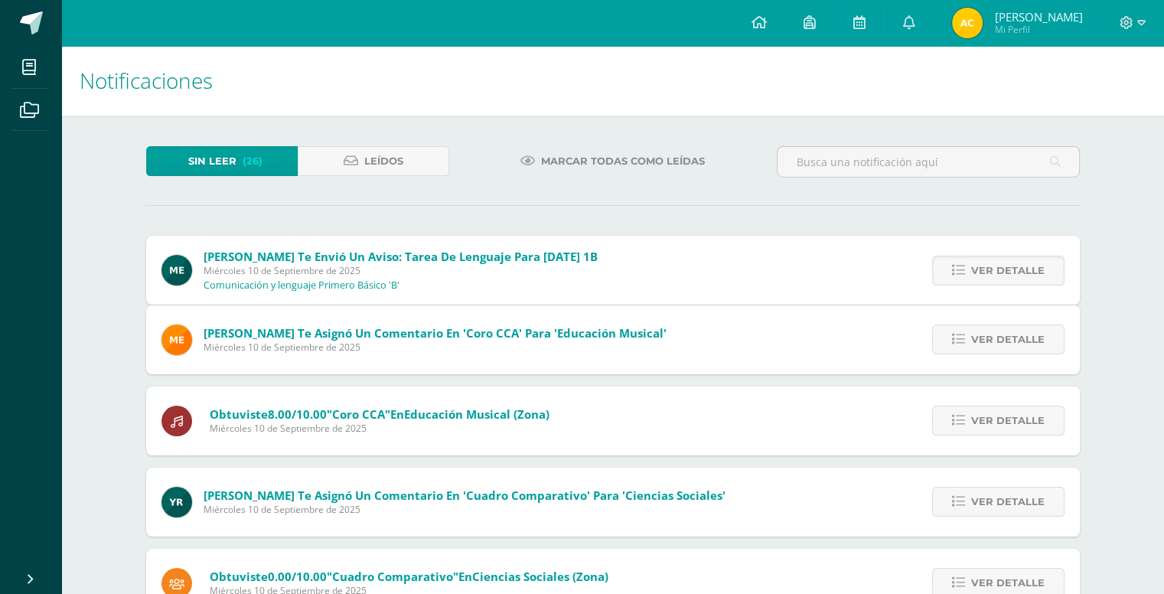
click at [1025, 275] on span "Ver detalle" at bounding box center [1008, 270] width 73 height 28
click at [1025, 325] on span "Ver detalle" at bounding box center [1008, 339] width 73 height 28
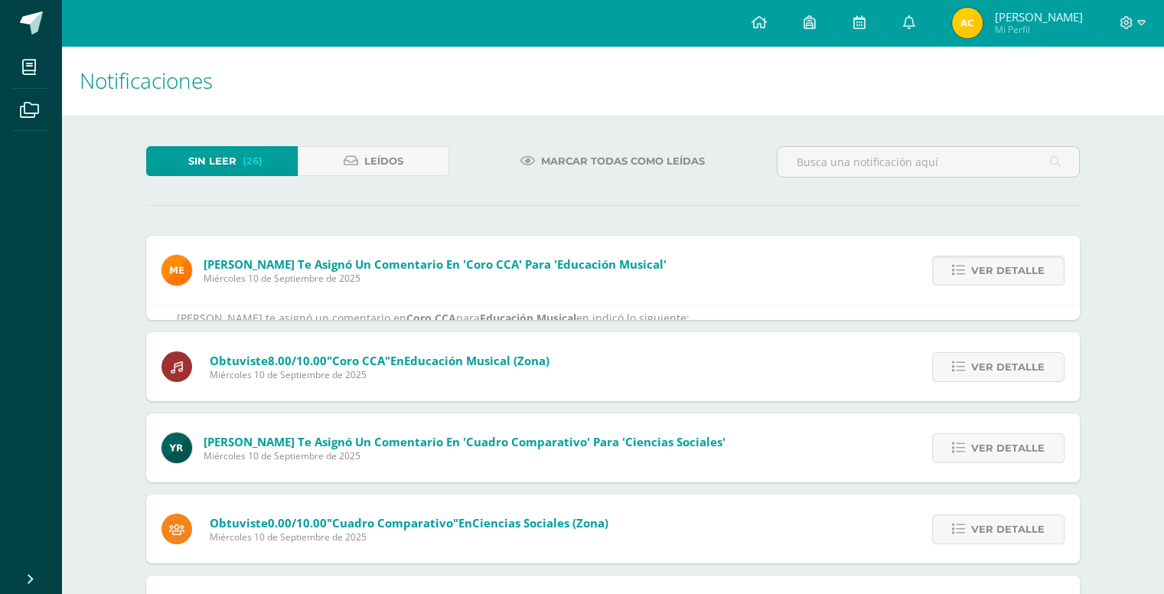
click at [1025, 275] on span "Ver detalle" at bounding box center [1008, 270] width 73 height 28
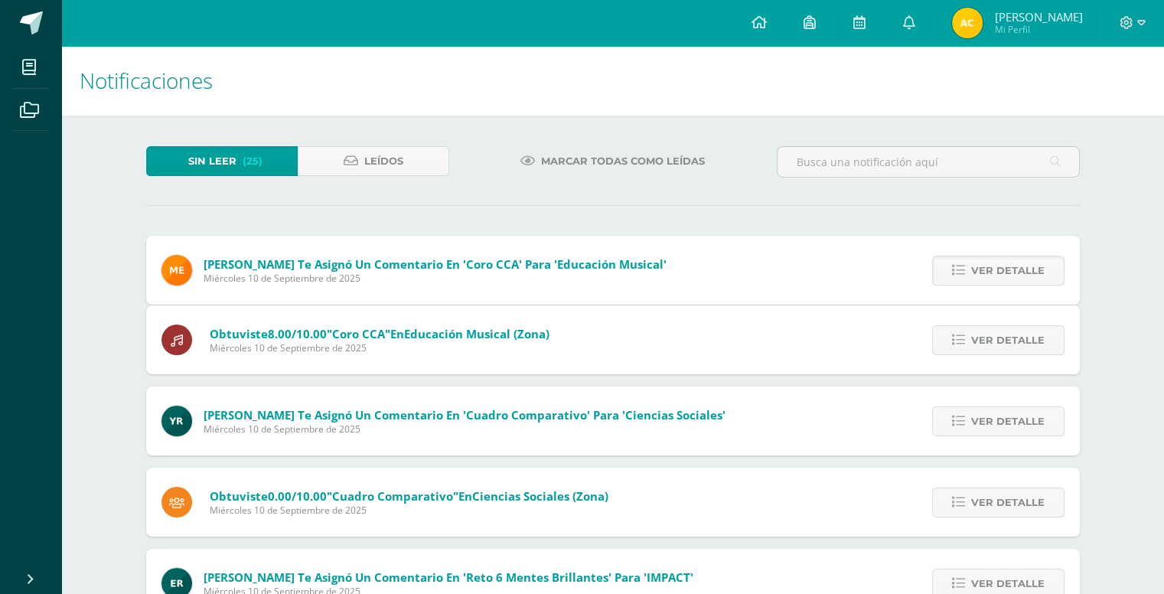
click at [1025, 275] on span "Ver detalle" at bounding box center [1008, 270] width 73 height 28
click at [1025, 326] on span "Ver detalle" at bounding box center [1008, 340] width 73 height 28
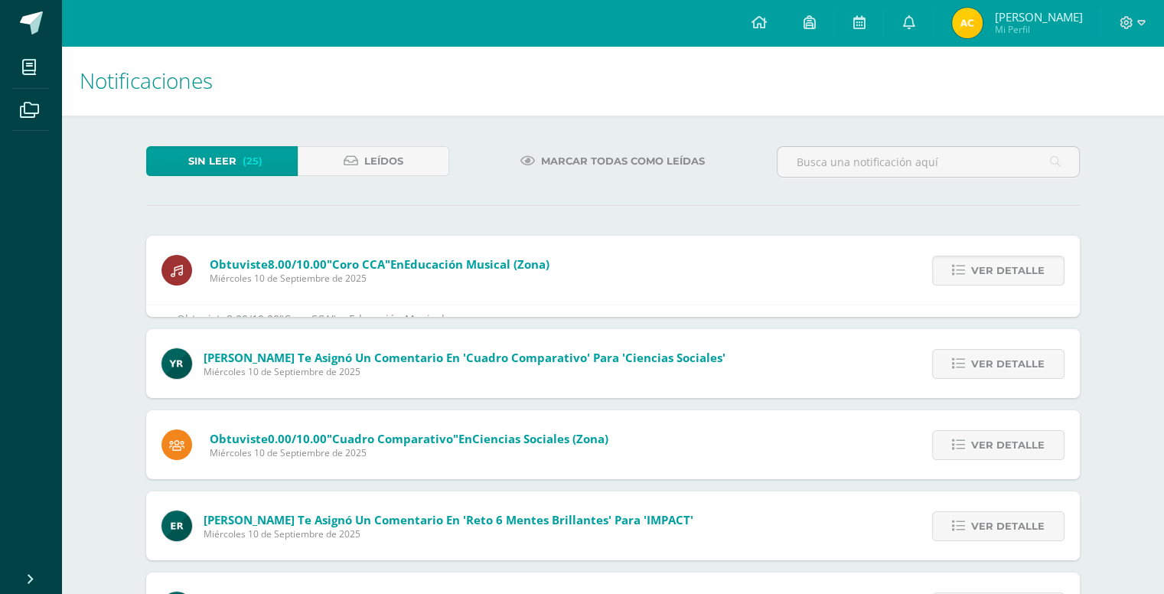
click at [1025, 275] on span "Ver detalle" at bounding box center [1008, 270] width 73 height 28
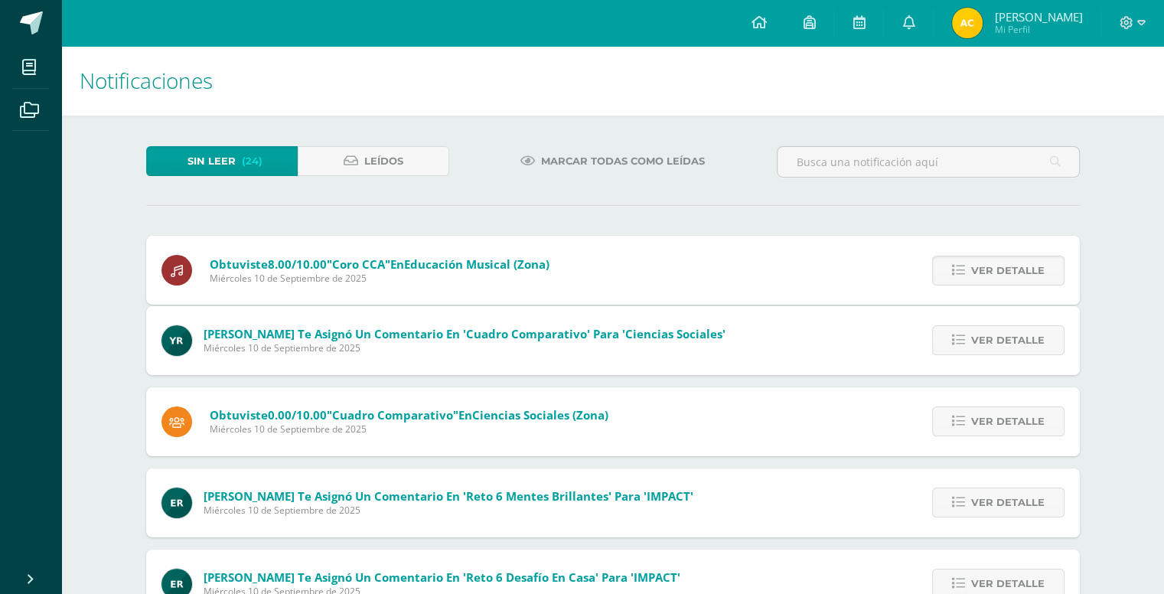
click at [1025, 275] on span "Ver detalle" at bounding box center [1008, 270] width 73 height 28
click at [1025, 326] on span "Ver detalle" at bounding box center [1008, 340] width 73 height 28
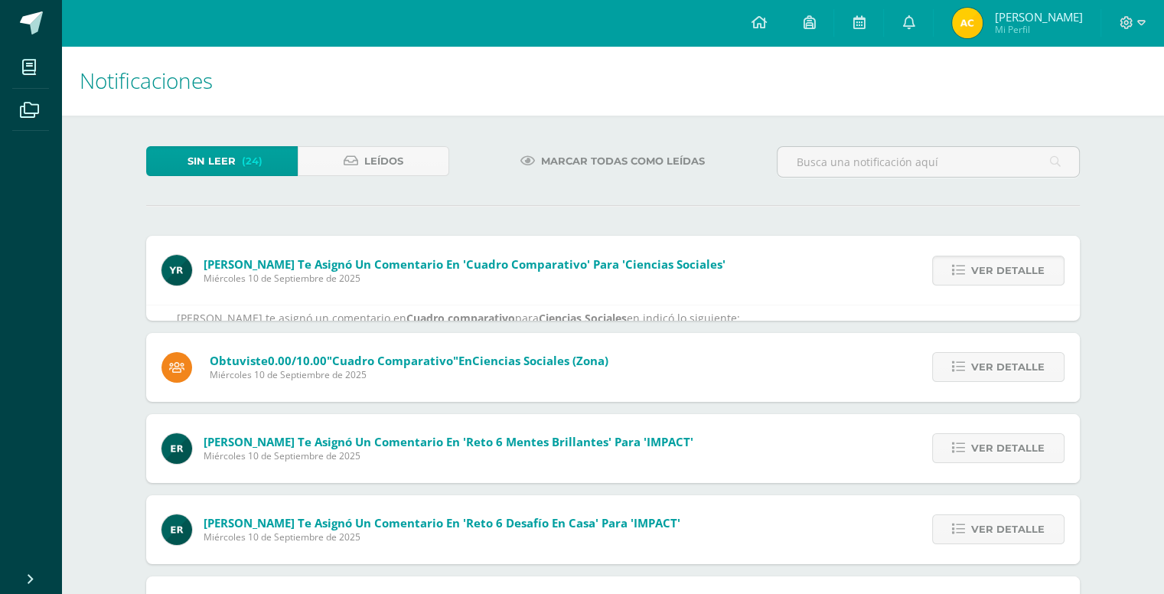
click at [1025, 275] on span "Ver detalle" at bounding box center [1008, 270] width 73 height 28
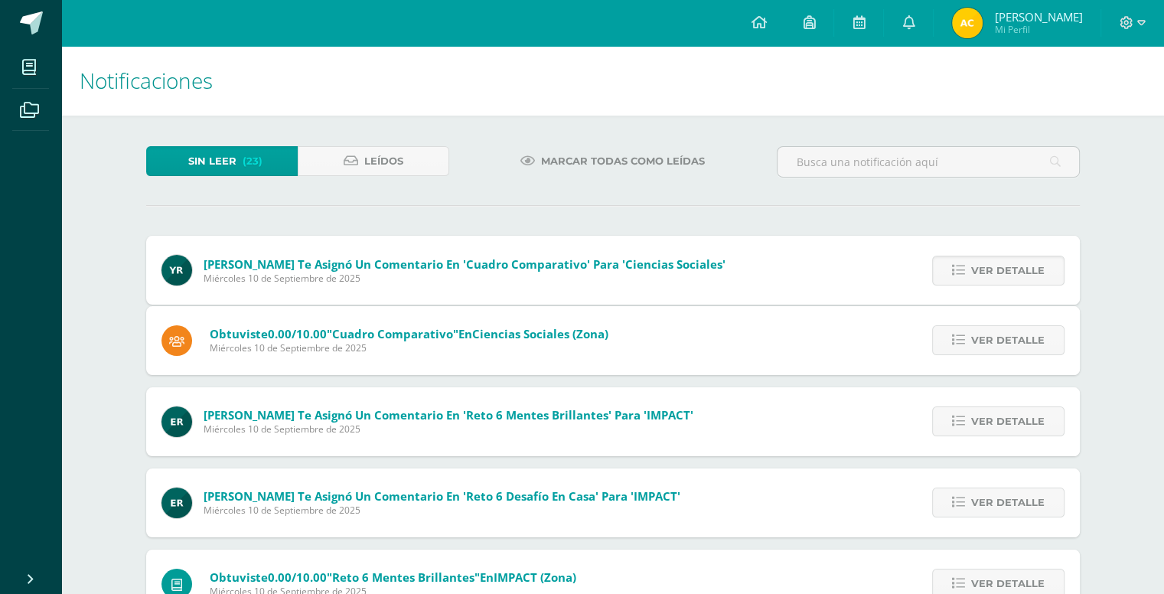
click at [1025, 275] on span "Ver detalle" at bounding box center [1008, 270] width 73 height 28
click at [1025, 326] on span "Ver detalle" at bounding box center [1008, 340] width 73 height 28
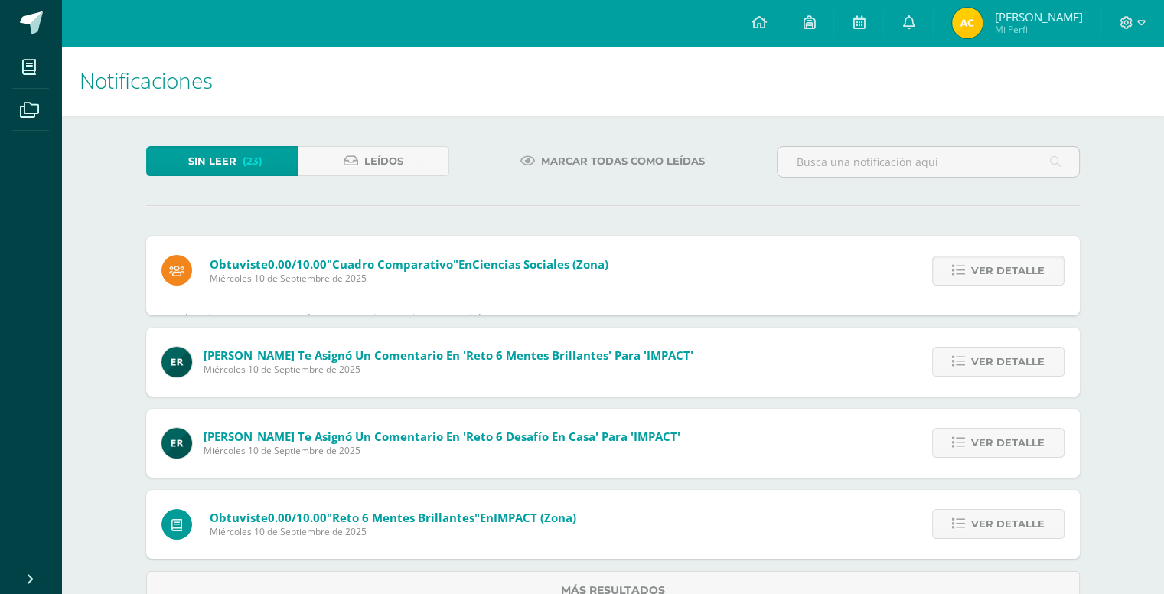
click at [1025, 275] on span "Ver detalle" at bounding box center [1008, 270] width 73 height 28
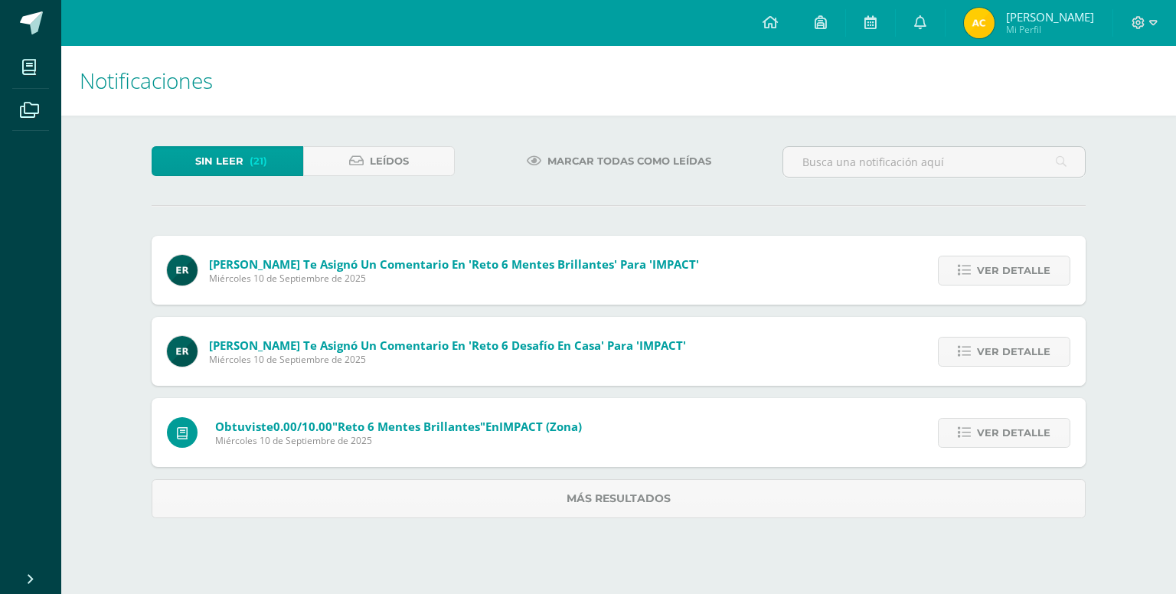
drag, startPoint x: 1025, startPoint y: 275, endPoint x: 1078, endPoint y: 267, distance: 53.4
click at [1078, 267] on div "Ver detalle" at bounding box center [1000, 270] width 171 height 69
click at [1007, 270] on span "Ver detalle" at bounding box center [1013, 270] width 73 height 28
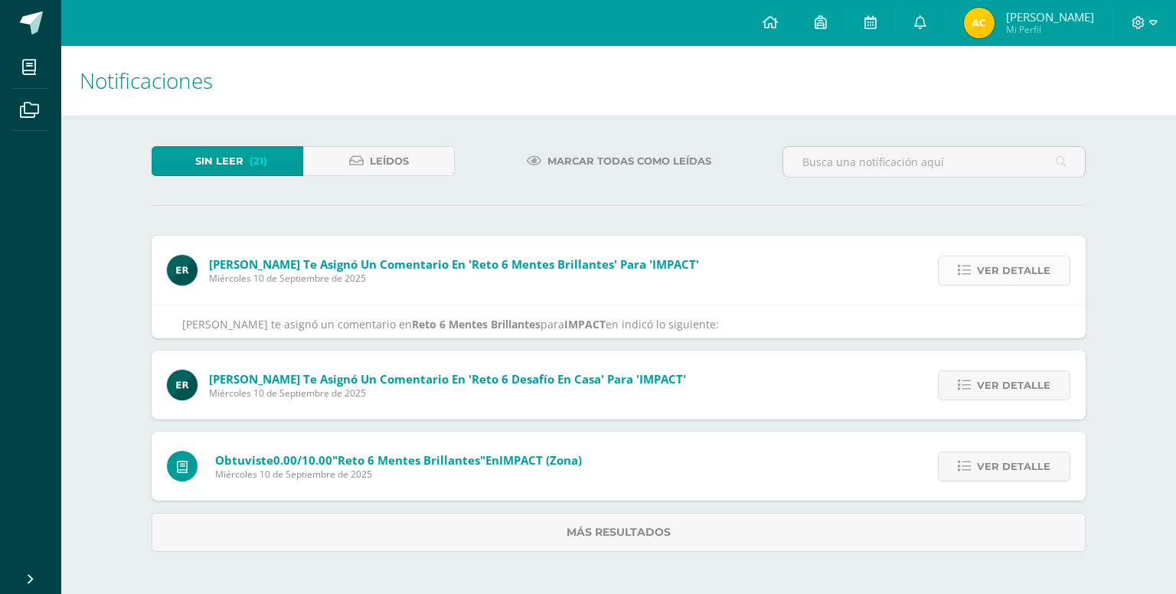
click at [1007, 270] on span "Ver detalle" at bounding box center [1013, 270] width 73 height 28
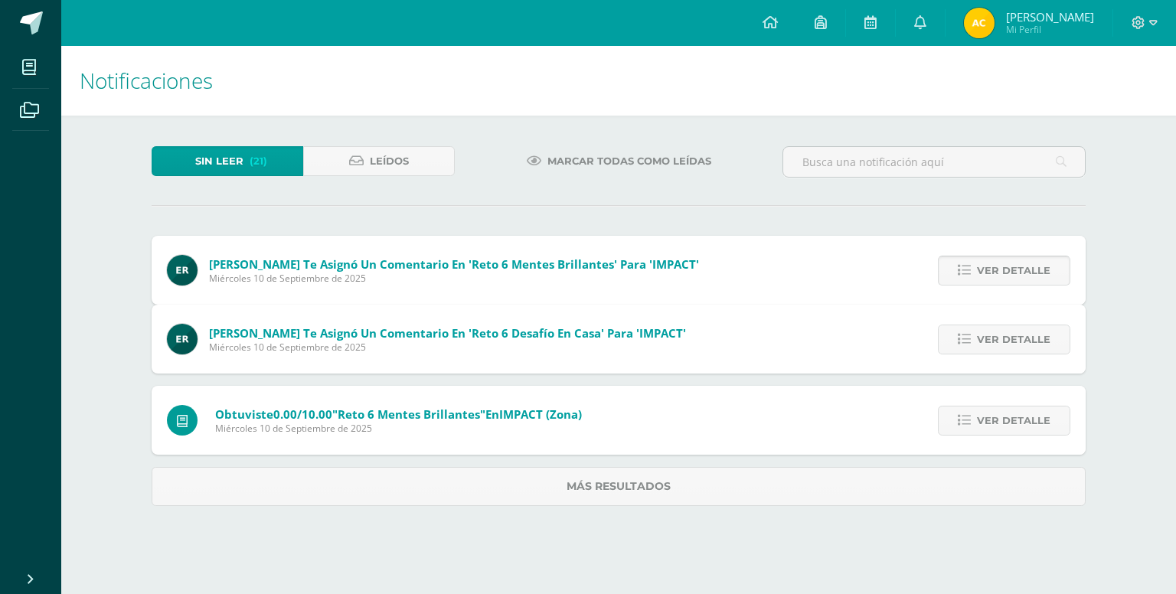
click at [1007, 325] on span "Ver detalle" at bounding box center [1013, 339] width 73 height 28
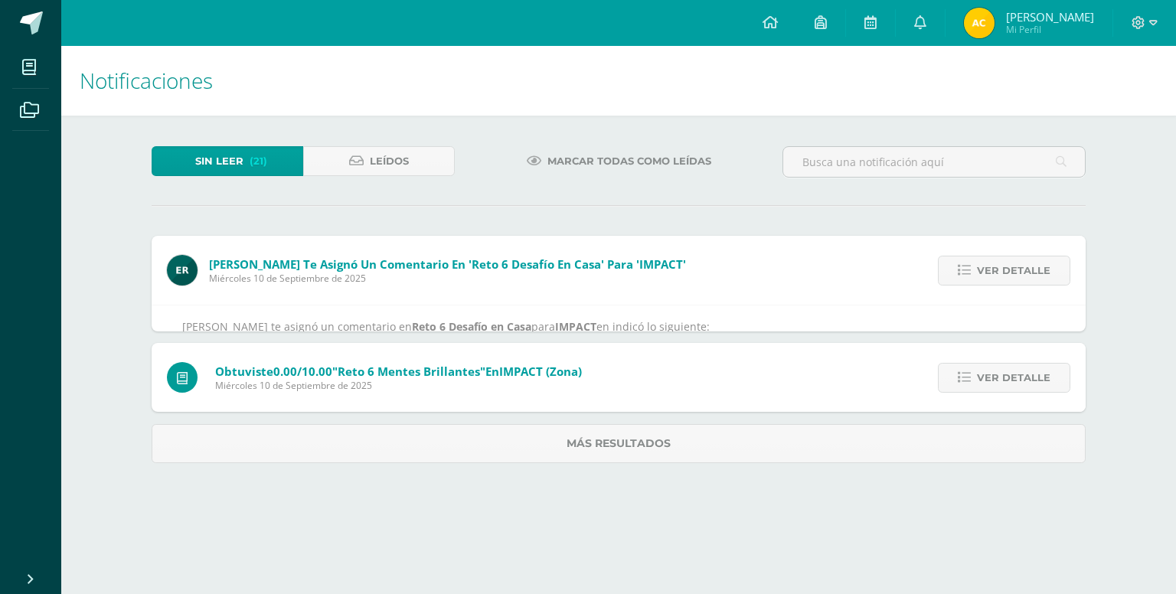
click at [1007, 270] on span "Ver detalle" at bounding box center [1013, 270] width 73 height 28
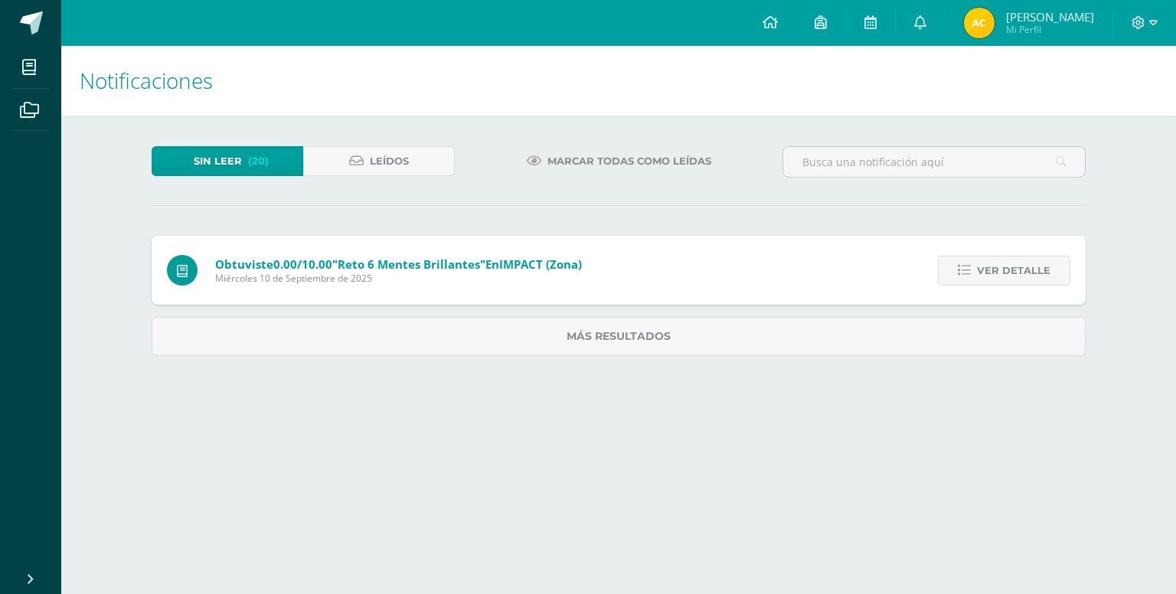
click at [1007, 270] on span "Ver detalle" at bounding box center [1013, 270] width 73 height 28
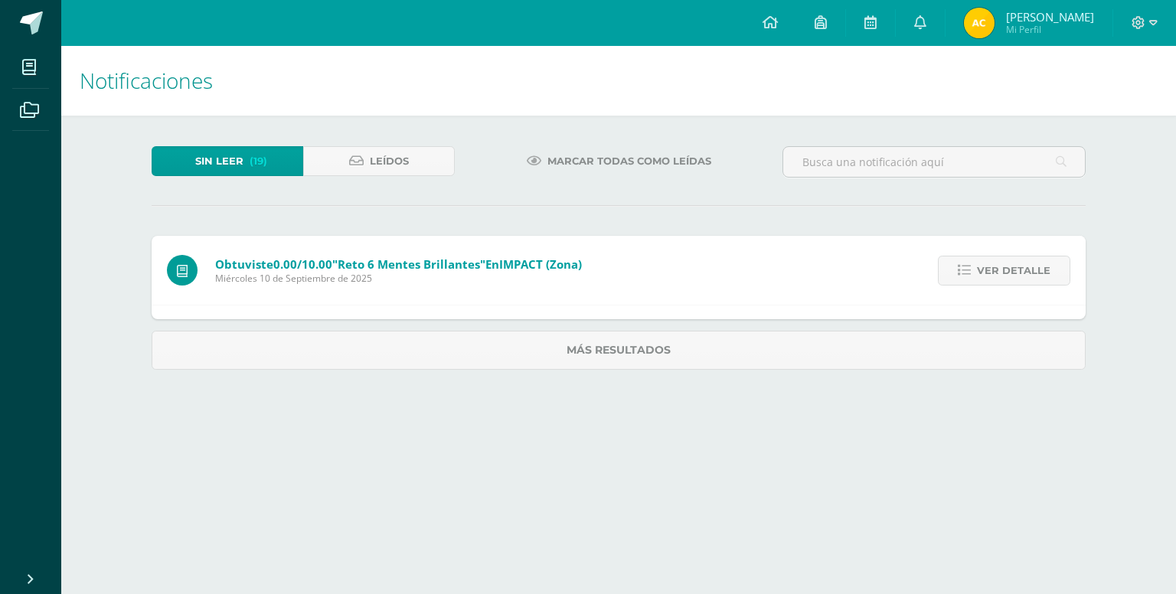
click at [1007, 270] on span "Ver detalle" at bounding box center [1013, 270] width 73 height 28
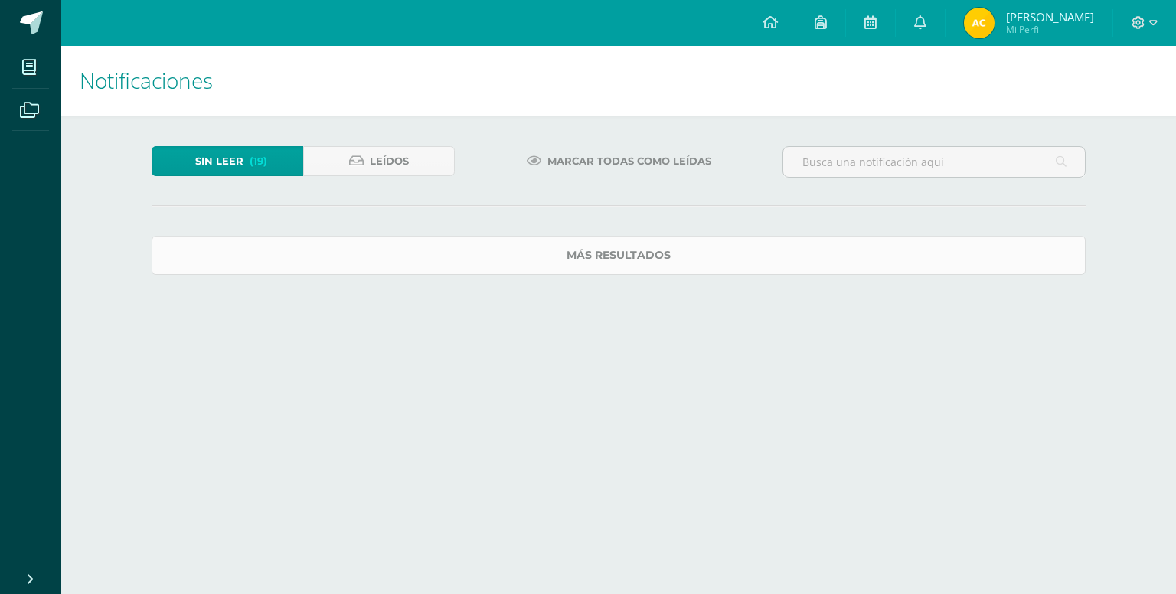
click at [1007, 270] on link "Más resultados" at bounding box center [619, 255] width 934 height 39
click at [0, 0] on span at bounding box center [0, 0] width 0 height 0
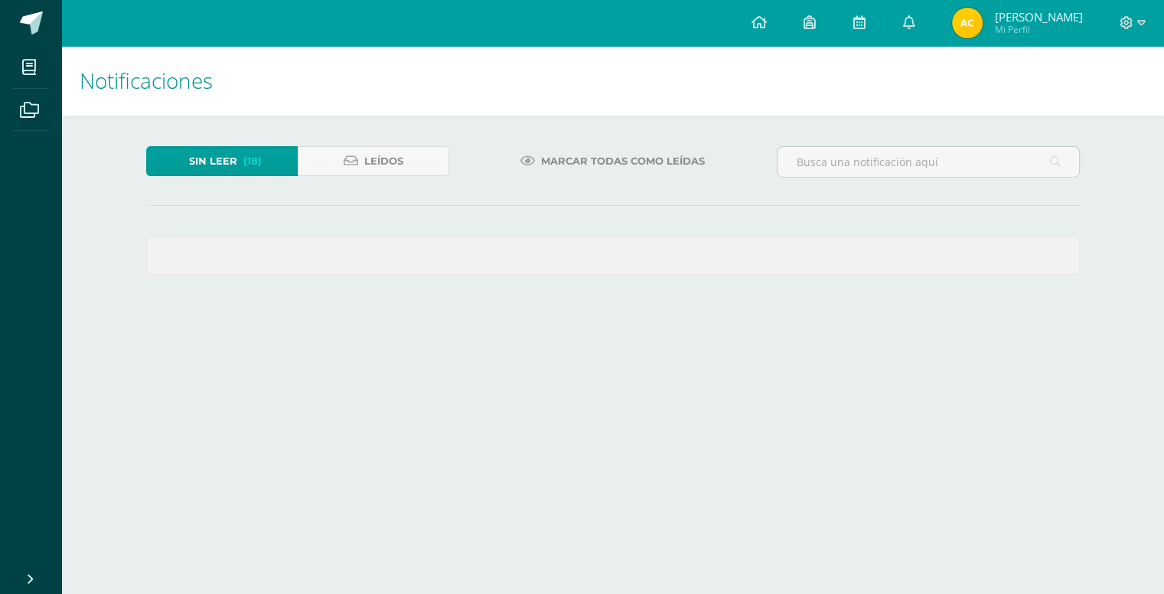
click at [1007, 270] on span at bounding box center [613, 256] width 932 height 38
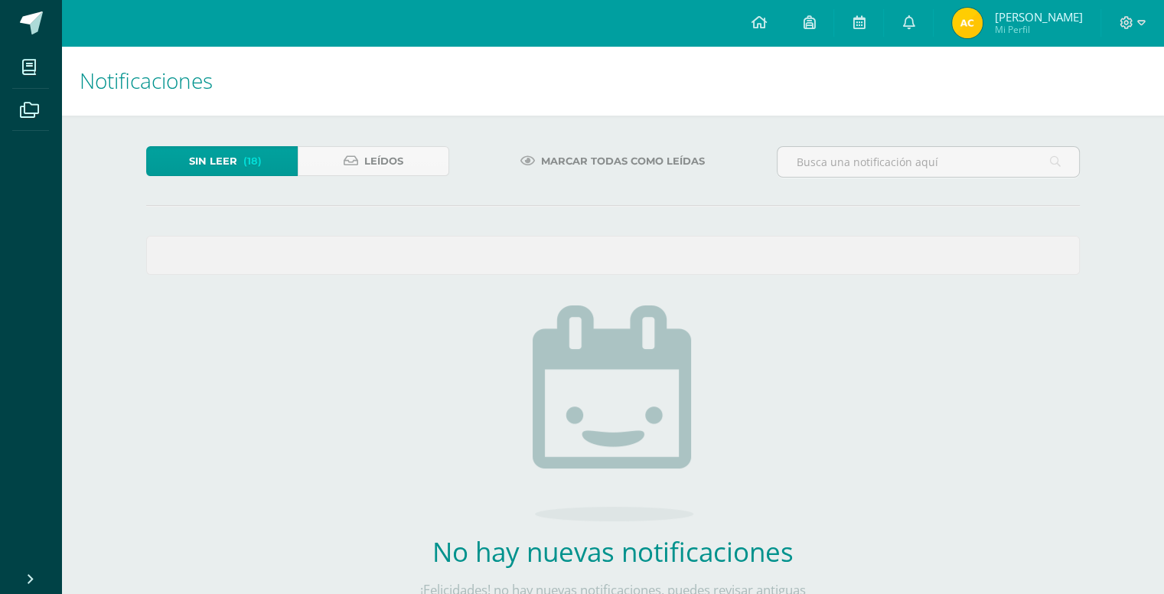
click at [1007, 270] on span at bounding box center [613, 256] width 932 height 38
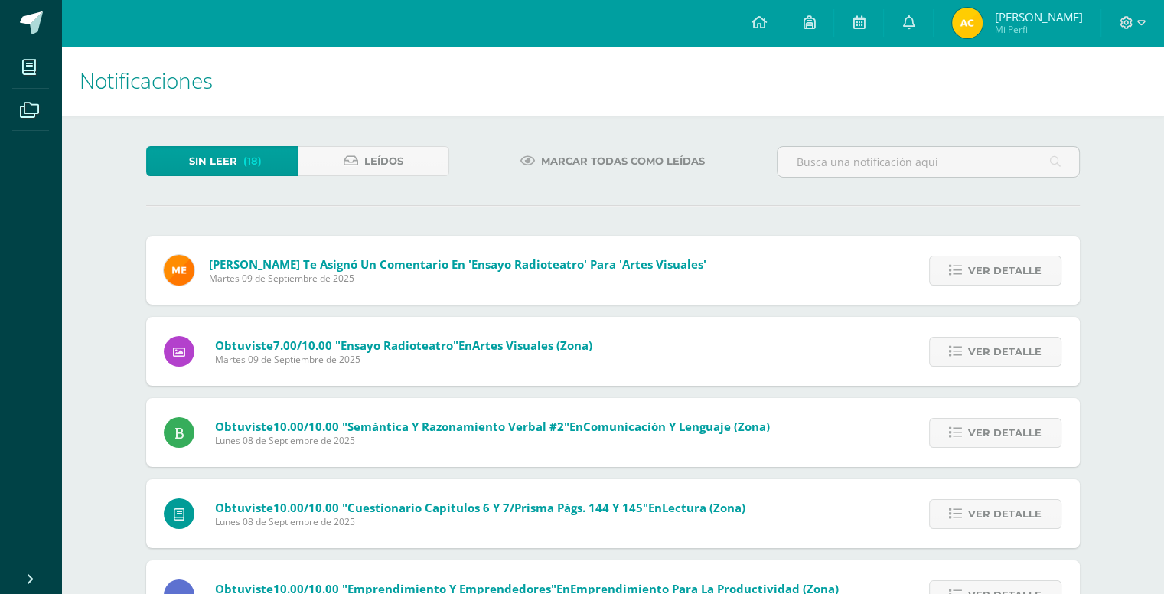
click at [1007, 270] on span "Ver detalle" at bounding box center [1004, 270] width 73 height 28
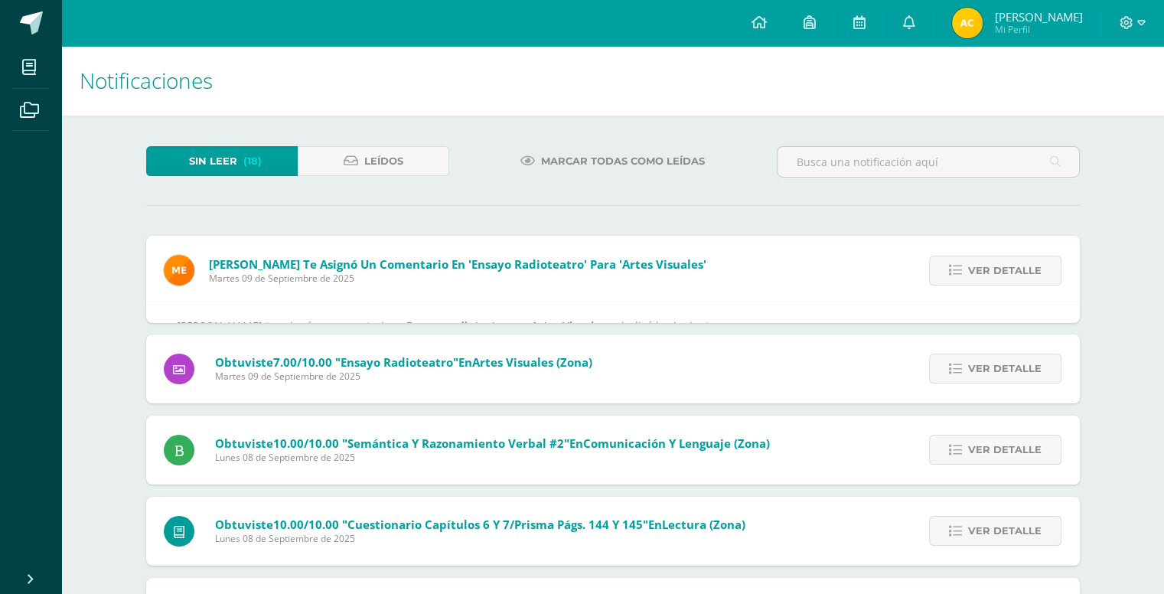
click at [1007, 270] on span "Ver detalle" at bounding box center [1004, 270] width 73 height 28
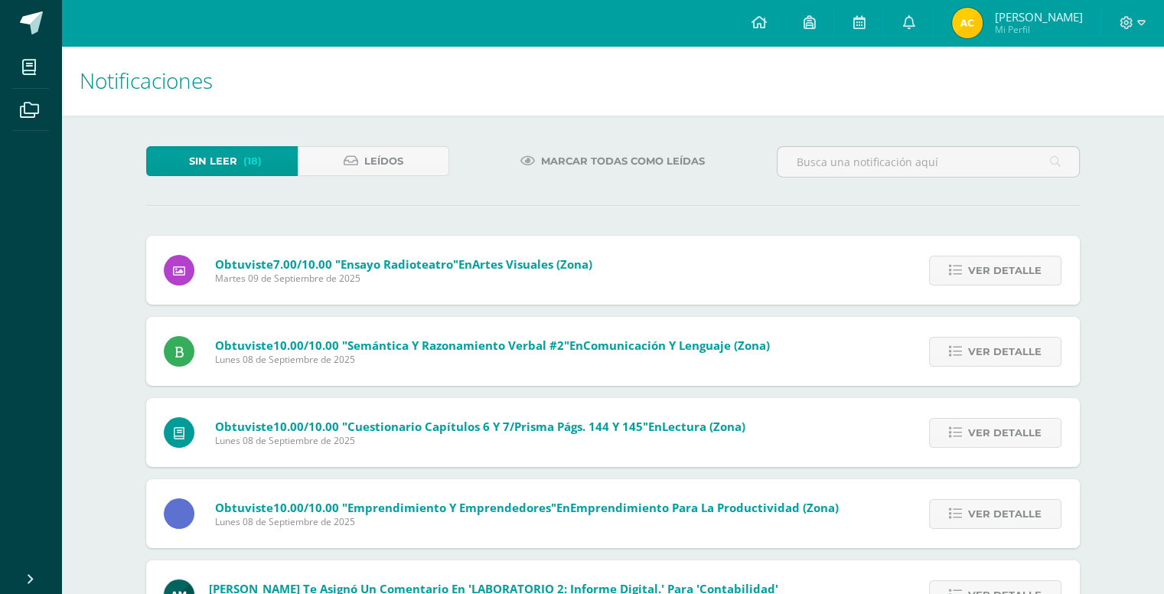
click at [1007, 270] on span "Ver detalle" at bounding box center [1004, 270] width 73 height 28
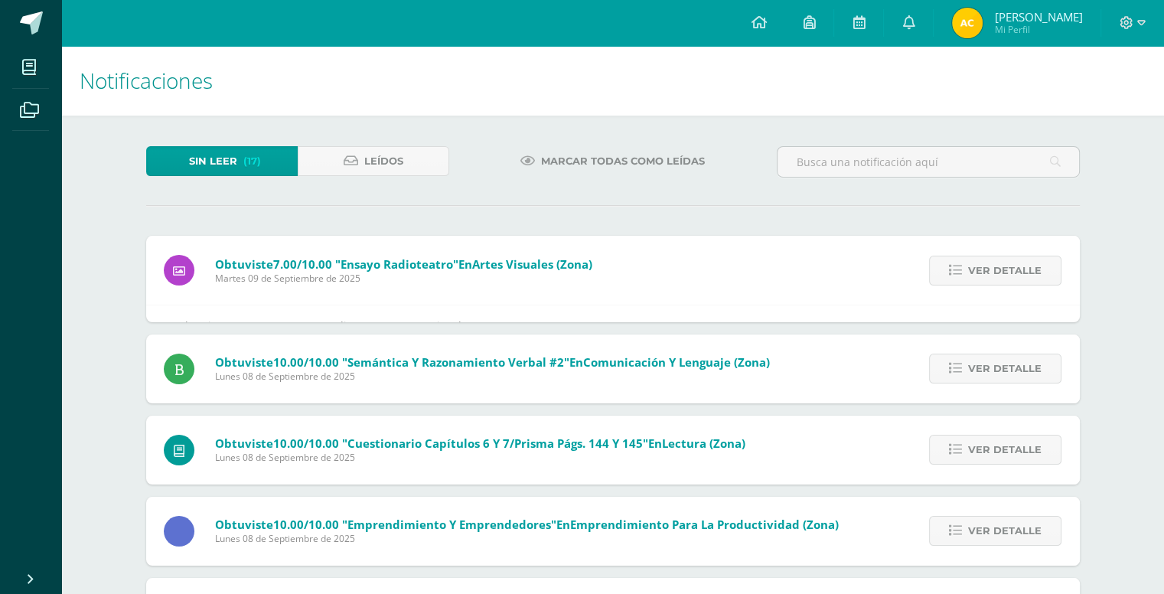
click at [1007, 270] on span "Ver detalle" at bounding box center [1004, 270] width 73 height 28
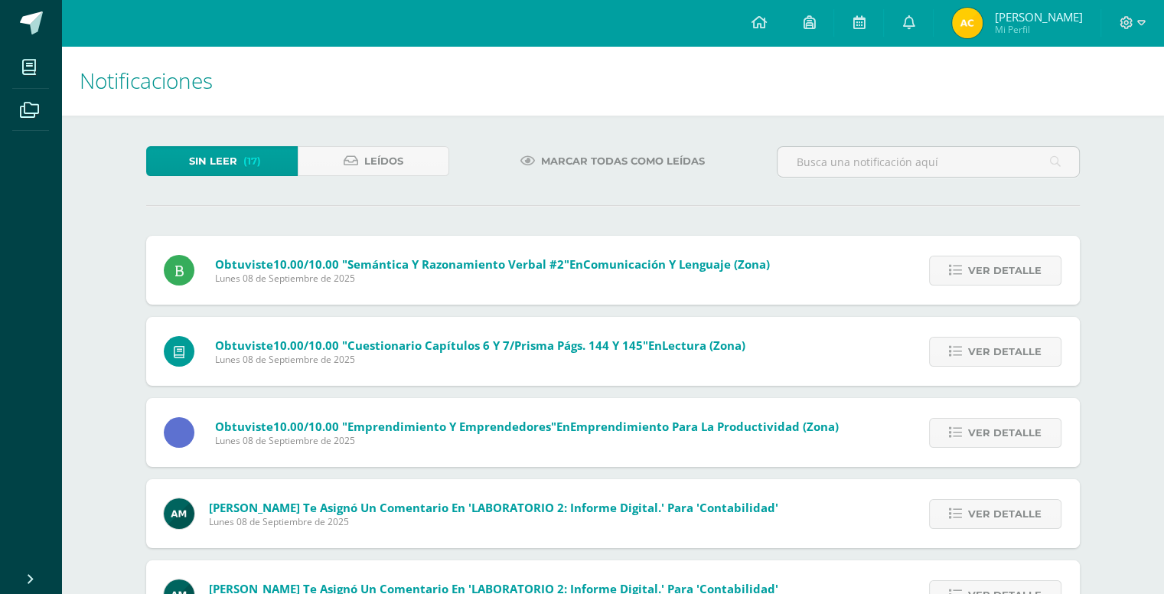
click at [1007, 270] on span "Ver detalle" at bounding box center [1004, 270] width 73 height 28
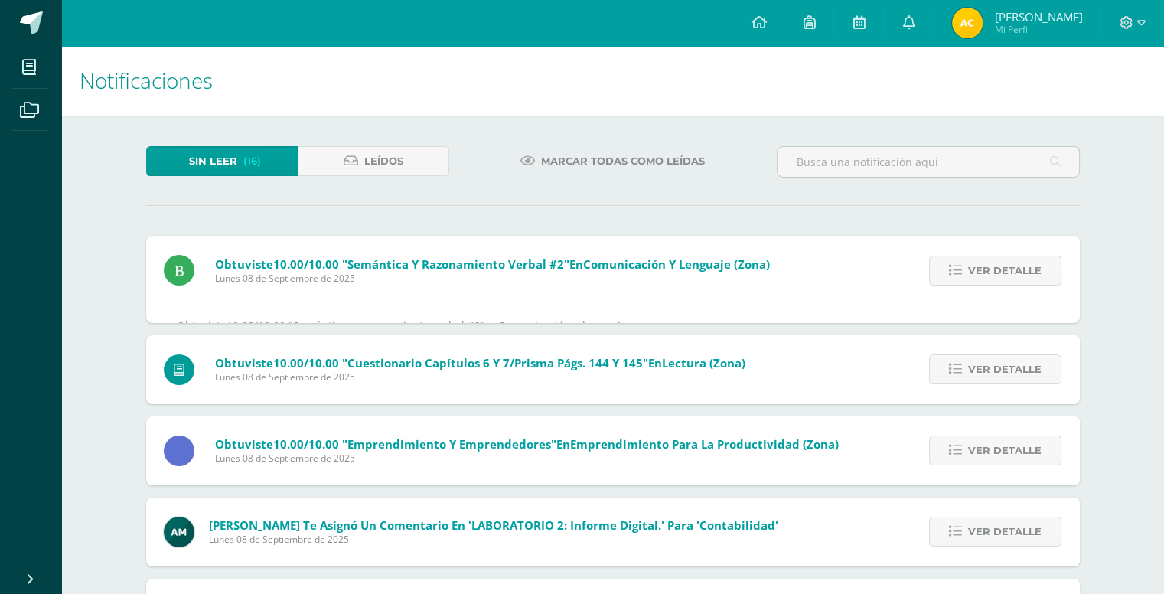
click at [1007, 270] on span "Ver detalle" at bounding box center [1004, 270] width 73 height 28
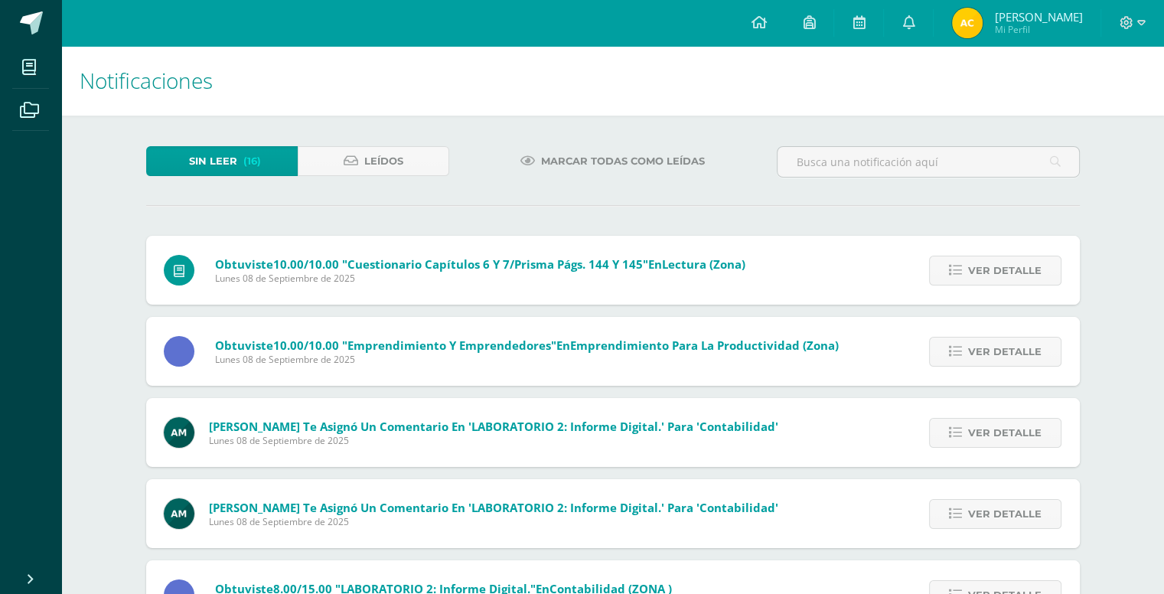
click at [1007, 270] on span "Ver detalle" at bounding box center [1004, 270] width 73 height 28
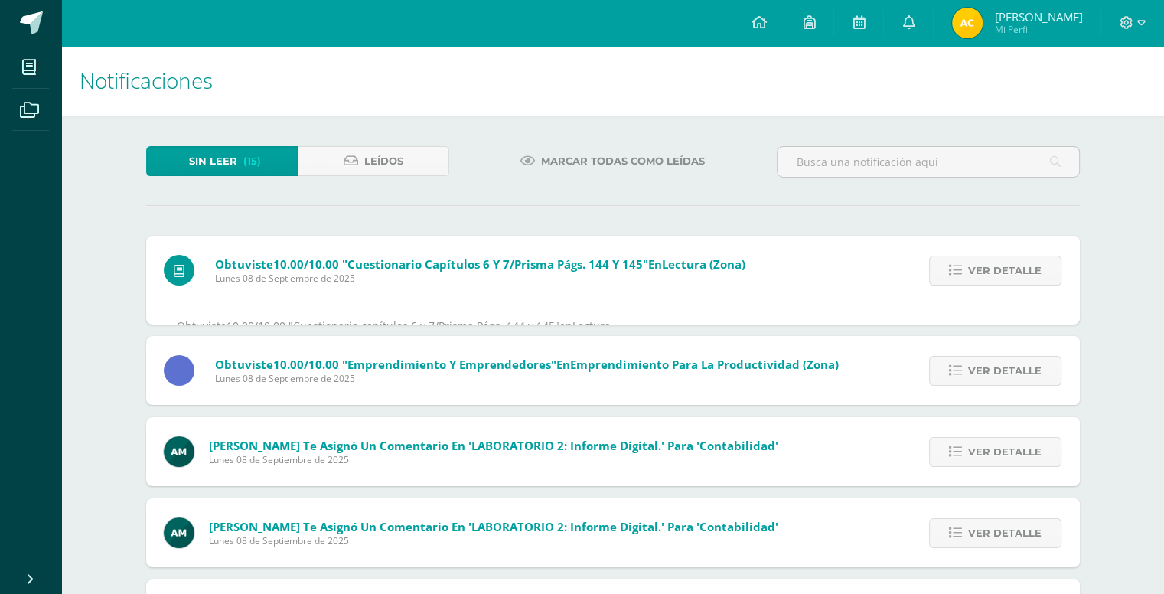
click at [1007, 270] on span "Ver detalle" at bounding box center [1004, 270] width 73 height 28
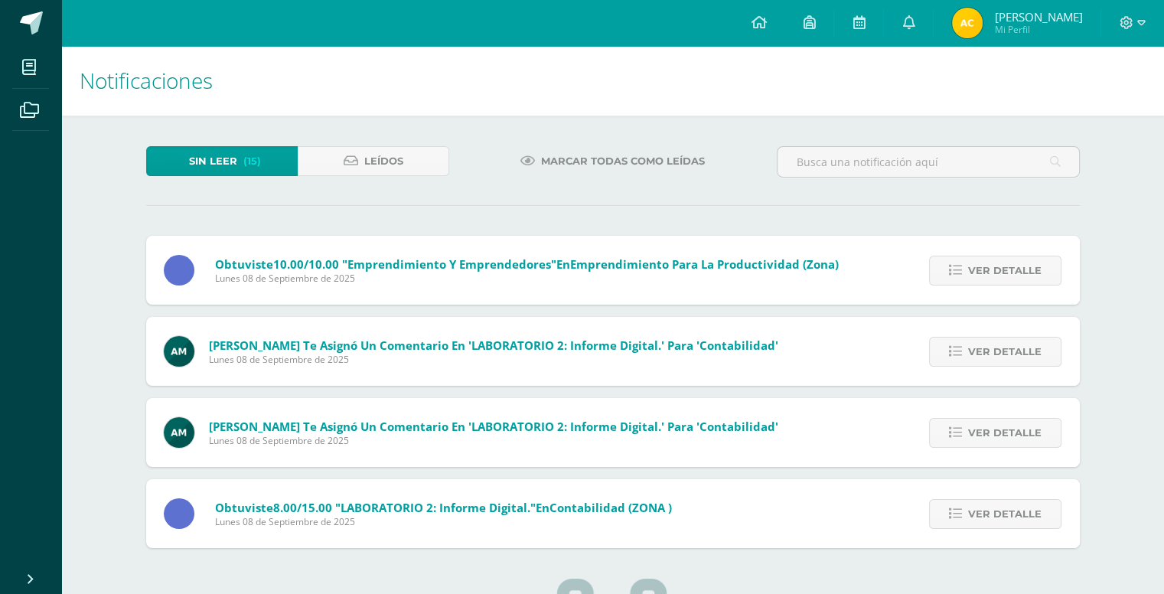
click at [1007, 270] on span "Ver detalle" at bounding box center [1004, 270] width 73 height 28
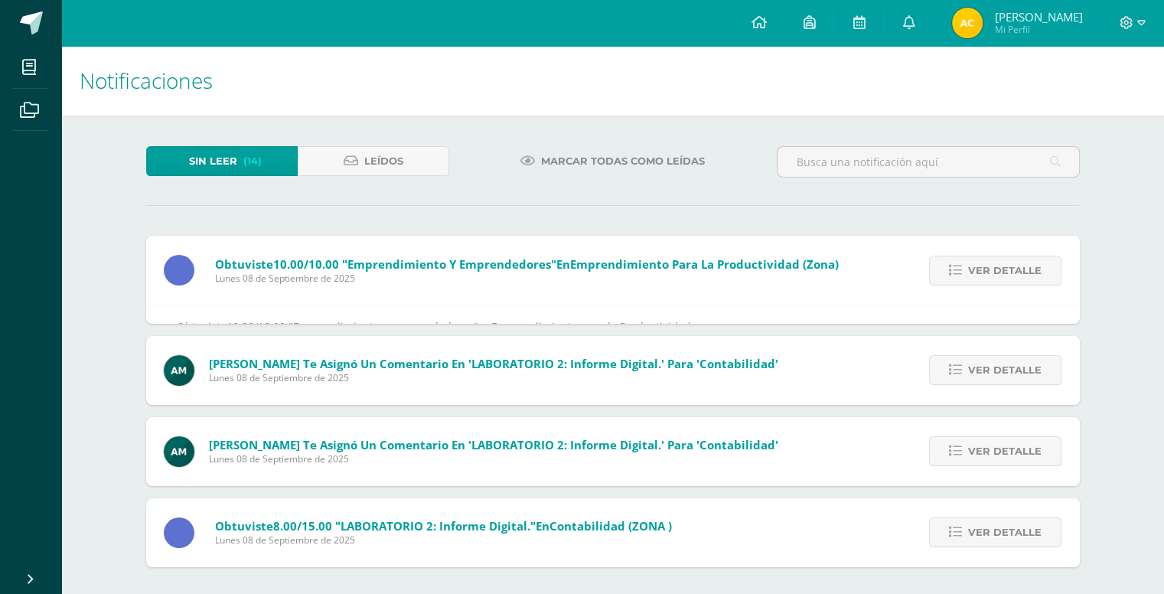
click at [1007, 270] on span "Ver detalle" at bounding box center [1004, 270] width 73 height 28
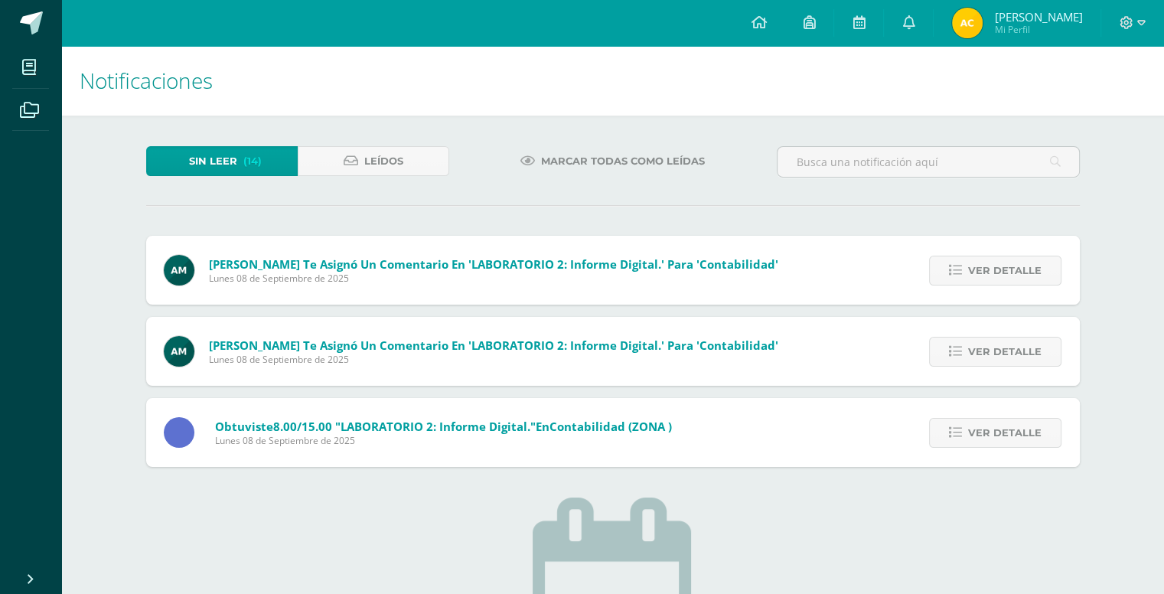
click at [1007, 270] on span "Ver detalle" at bounding box center [1004, 270] width 73 height 28
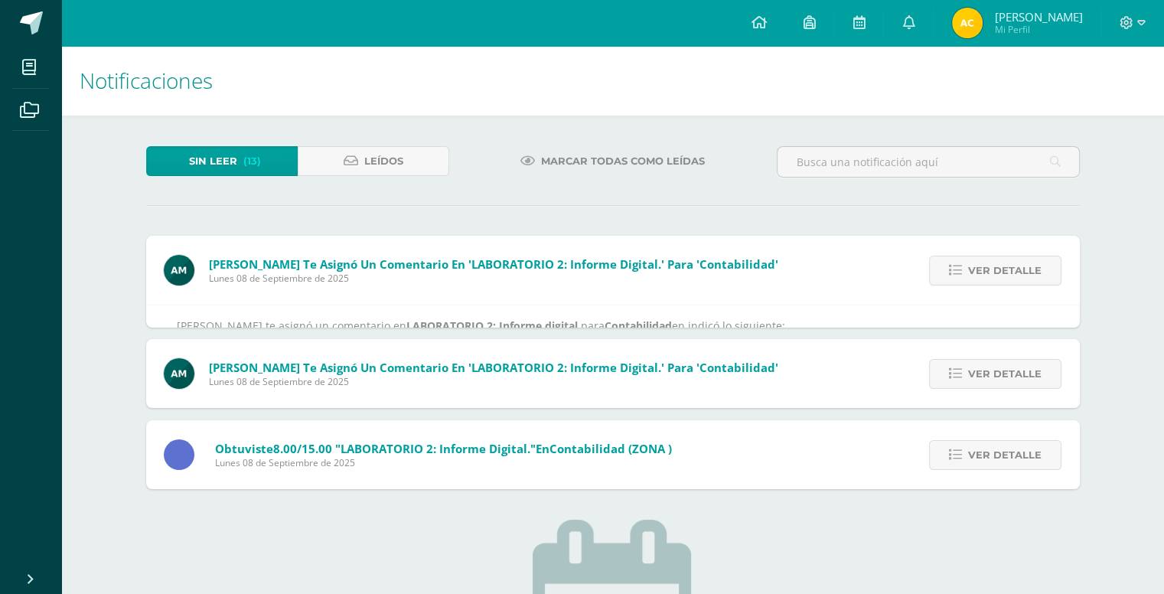
click at [1007, 270] on span "Ver detalle" at bounding box center [1004, 270] width 73 height 28
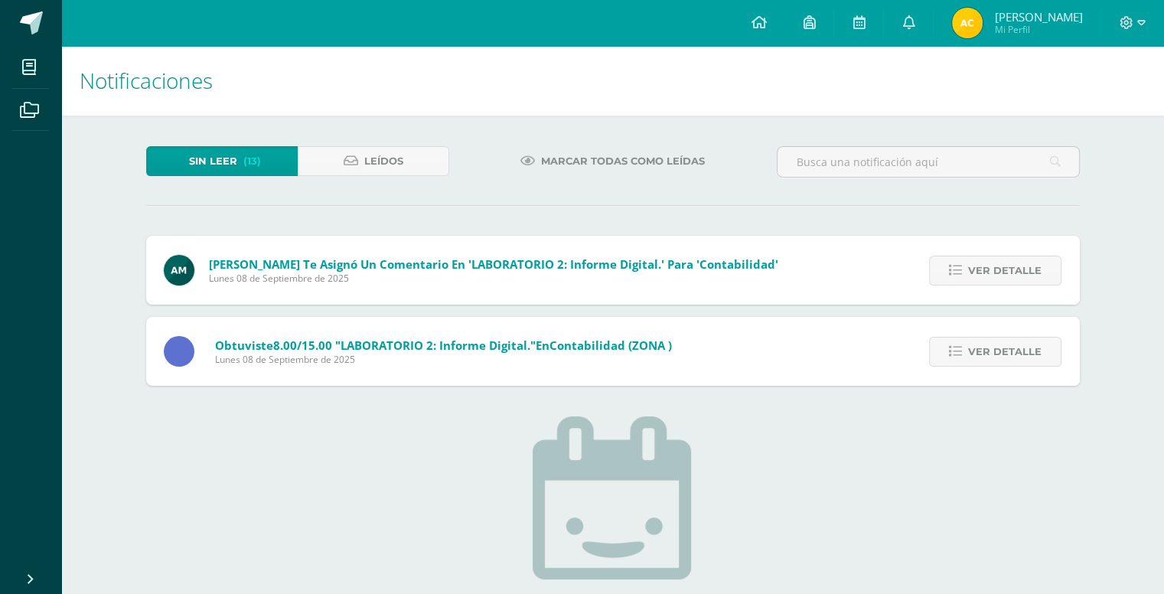
click at [1007, 270] on span "Ver detalle" at bounding box center [1004, 270] width 73 height 28
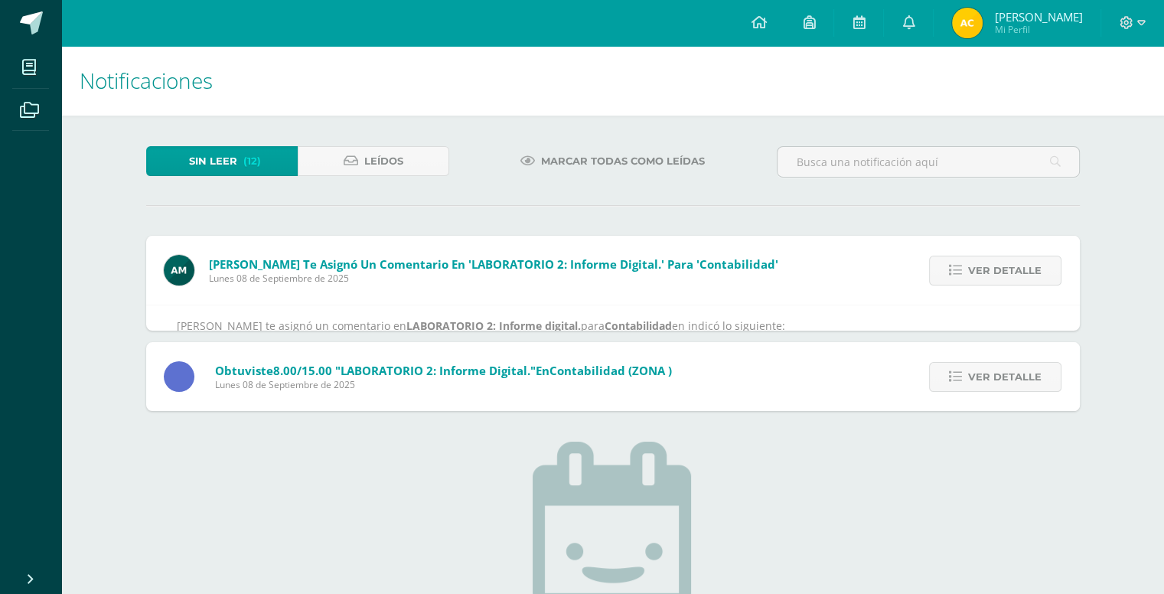
click at [1007, 270] on span "Ver detalle" at bounding box center [1004, 270] width 73 height 28
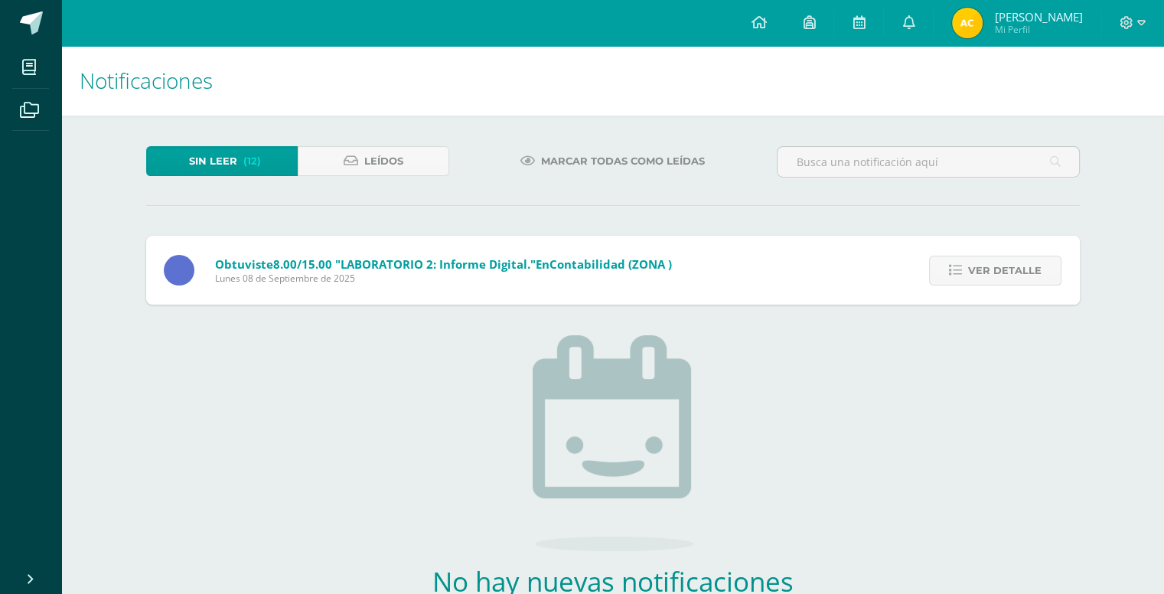
click at [1007, 270] on span "Ver detalle" at bounding box center [1004, 270] width 73 height 28
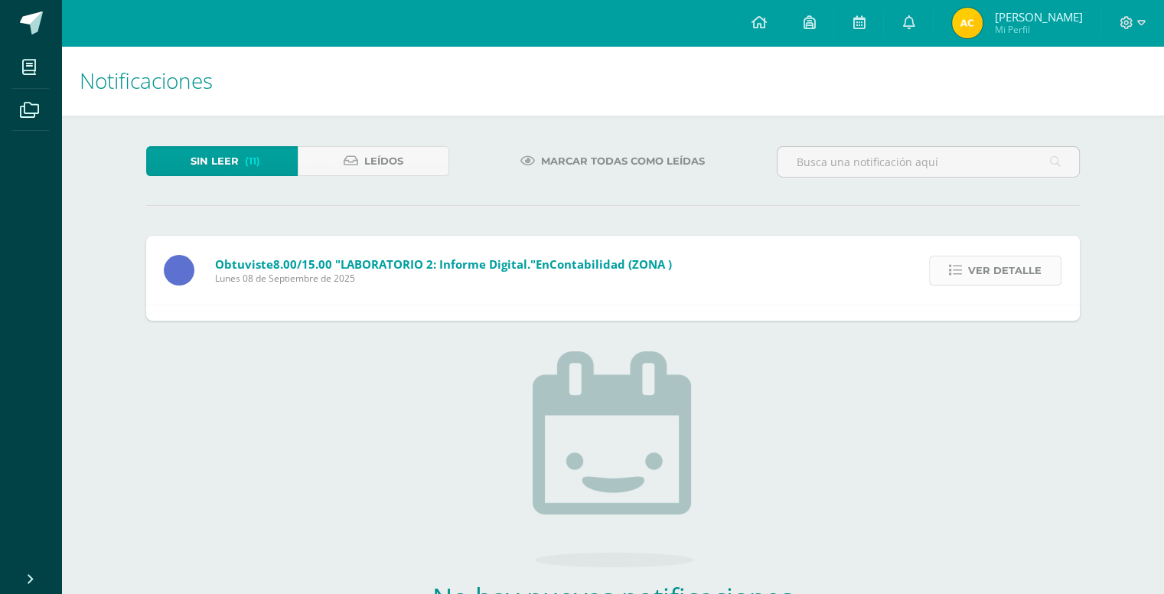
click at [1007, 270] on span "Ver detalle" at bounding box center [1004, 270] width 73 height 28
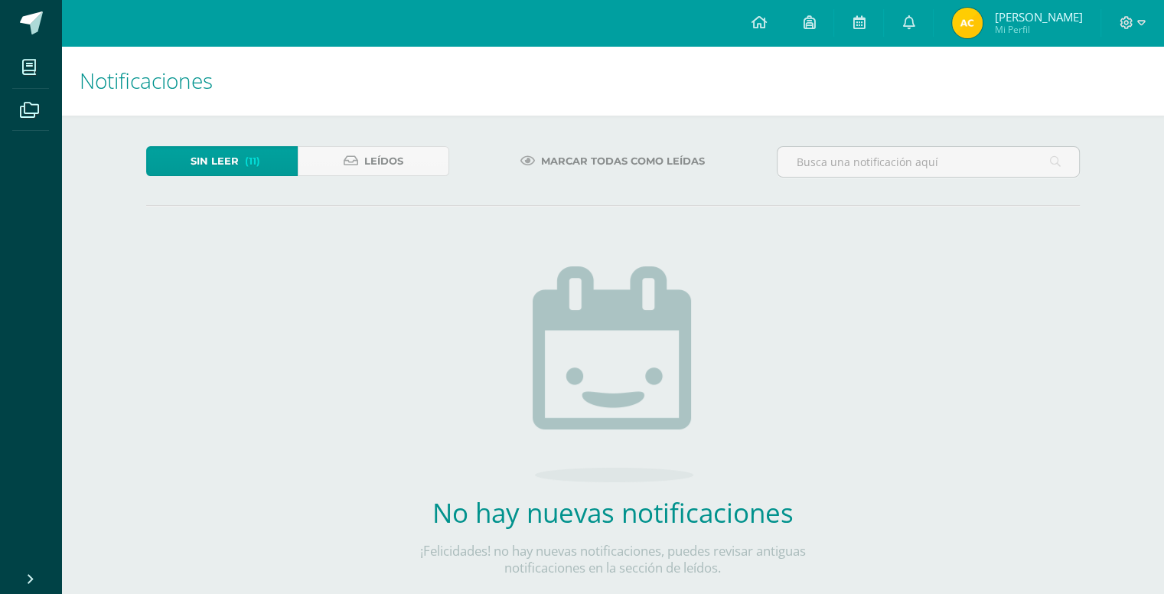
click at [1007, 270] on div "Sin leer (11) Leídos Marcar todas como leídas Obtuviste 8.00/15.00 "LABORATORIO…" at bounding box center [613, 386] width 995 height 541
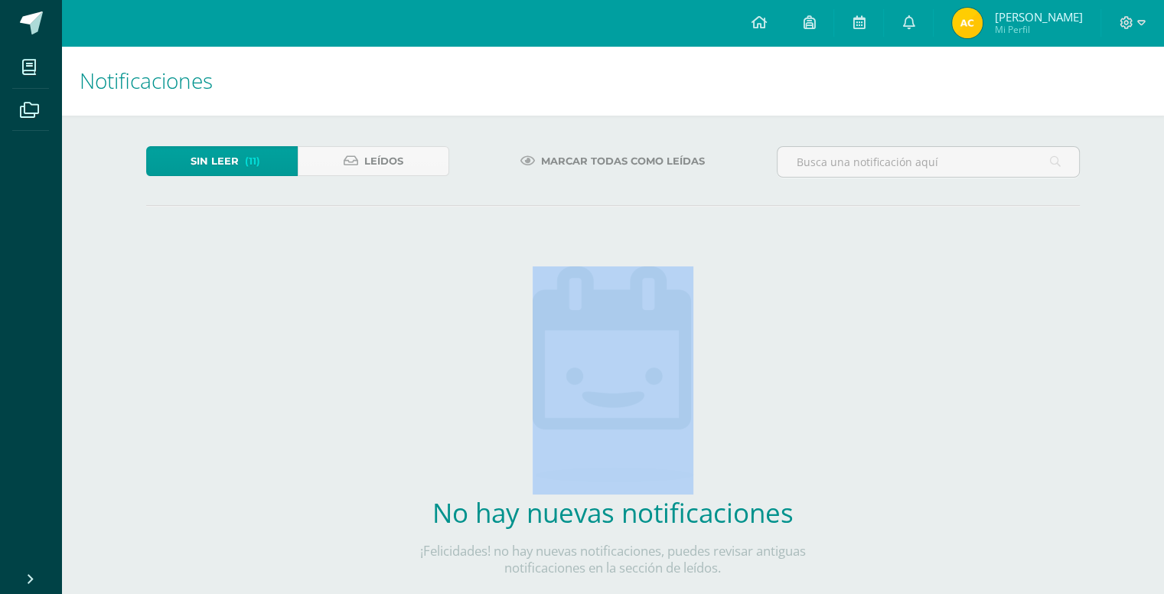
click at [1007, 270] on div "Sin leer (11) Leídos Marcar todas como leídas Obtuviste 8.00/15.00 "LABORATORIO…" at bounding box center [613, 386] width 995 height 541
click at [1007, 270] on div "Sin leer (10) Leídos Marcar todas como leídas No hay nuevas notificaciones ¡Fel…" at bounding box center [613, 386] width 995 height 541
click at [983, 26] on span "Alessandro Javier Mi Perfil" at bounding box center [1017, 23] width 136 height 31
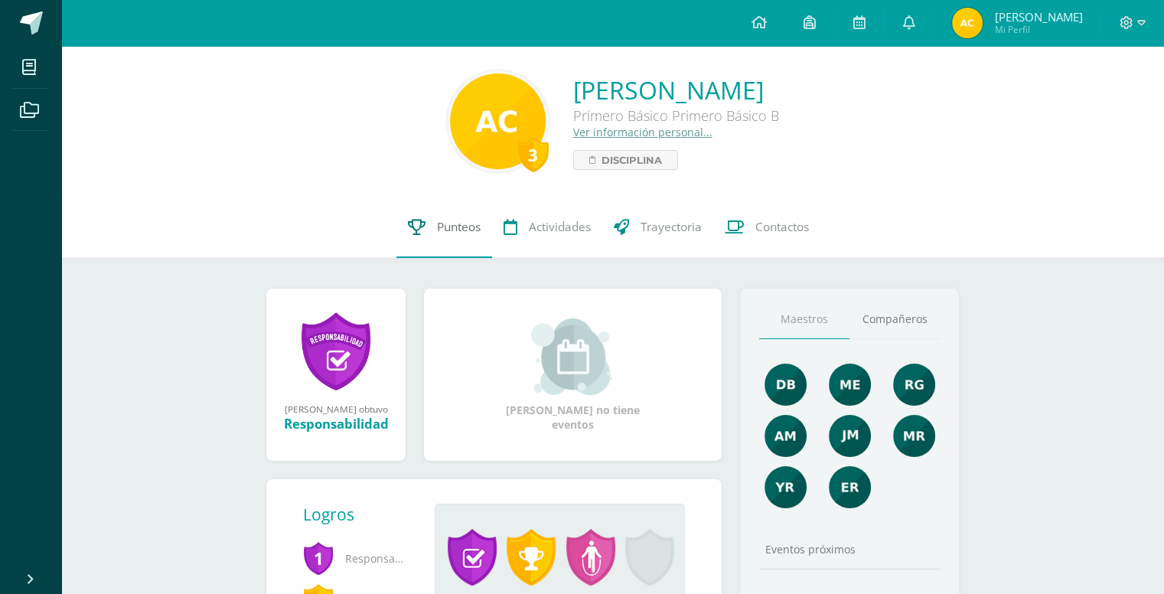
click at [456, 232] on span "Punteos" at bounding box center [459, 227] width 44 height 16
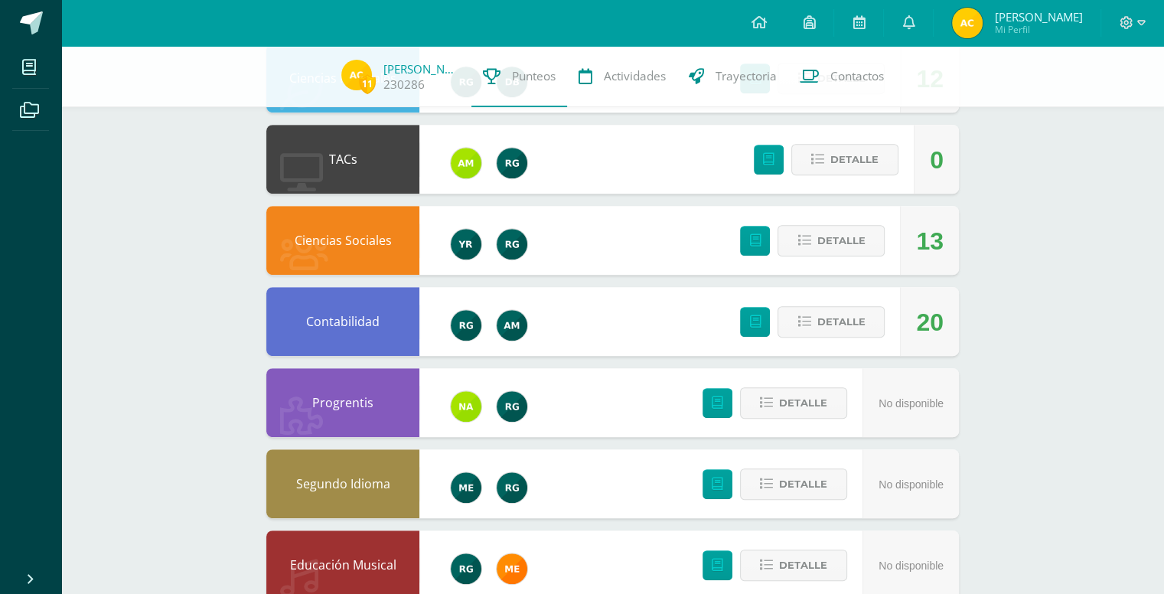
scroll to position [688, 0]
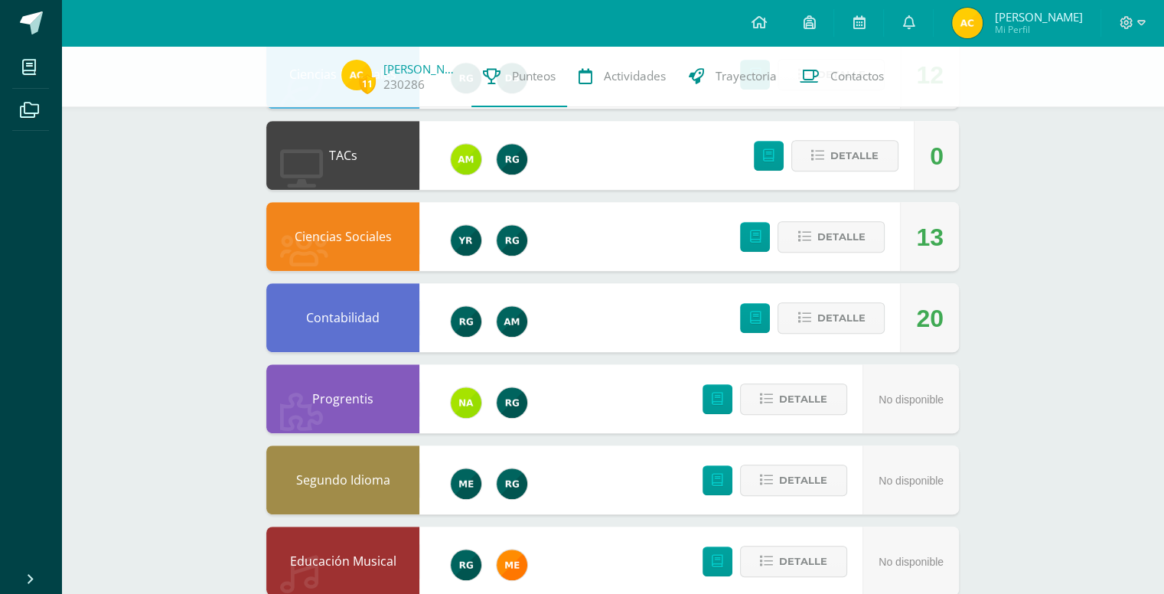
click at [946, 150] on div "0" at bounding box center [936, 155] width 45 height 69
click at [937, 152] on div "0" at bounding box center [937, 156] width 14 height 69
click at [897, 154] on button "Detalle" at bounding box center [845, 155] width 107 height 31
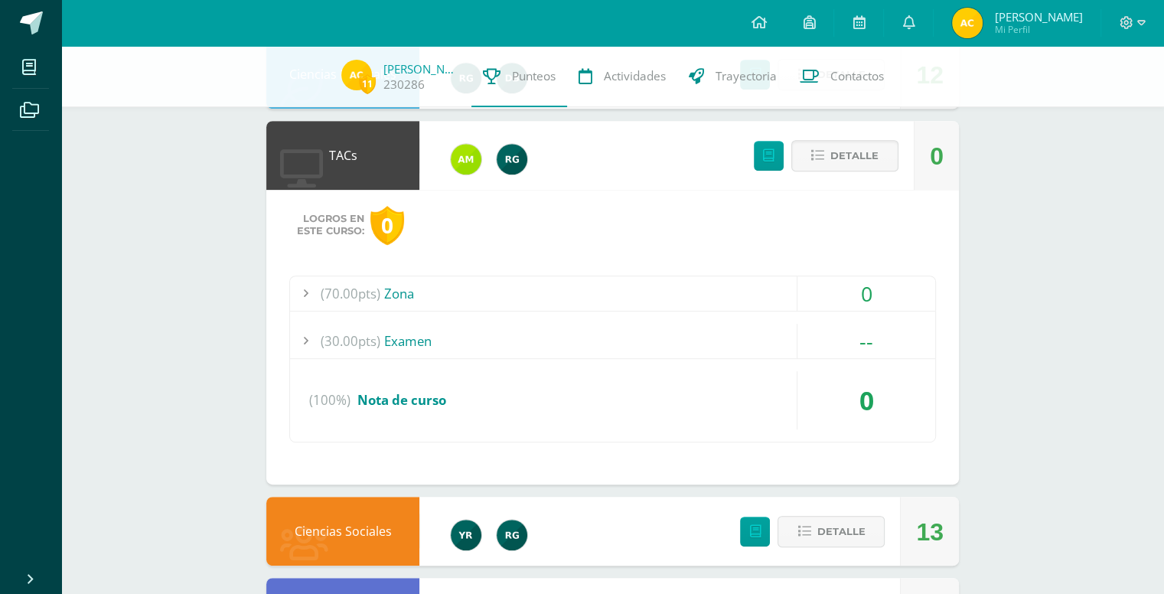
click at [1087, 268] on div "11 Alessandro Caminade 230286 Punteos Actividades Trayectoria Contactos Pendien…" at bounding box center [612, 301] width 1103 height 1887
click at [842, 125] on div "Detalle" at bounding box center [822, 155] width 183 height 69
click at [851, 163] on span "Detalle" at bounding box center [855, 156] width 48 height 28
